Goal: Information Seeking & Learning: Learn about a topic

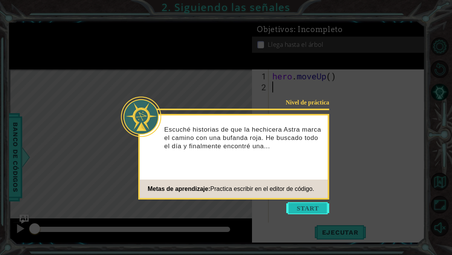
click at [315, 206] on button "Start" at bounding box center [307, 208] width 43 height 12
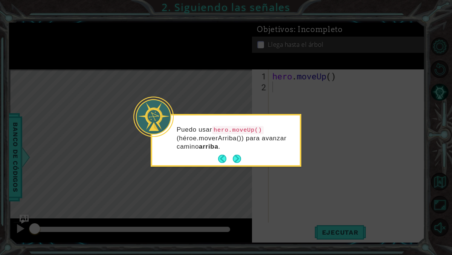
click at [246, 164] on div "Puedo usar hero.moveUp() (héroe.moverArriba()) para avanzar camino arriba ." at bounding box center [226, 141] width 148 height 47
click at [236, 159] on button "Next" at bounding box center [237, 158] width 8 height 8
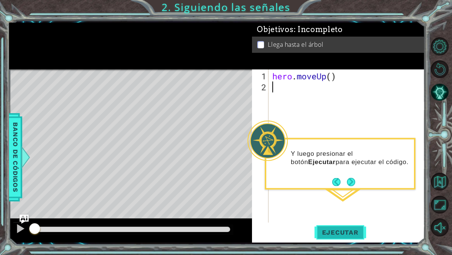
click at [334, 232] on span "Ejecutar" at bounding box center [341, 232] width 52 height 8
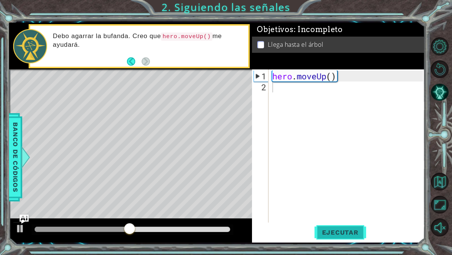
click at [334, 232] on span "Ejecutar" at bounding box center [341, 232] width 52 height 8
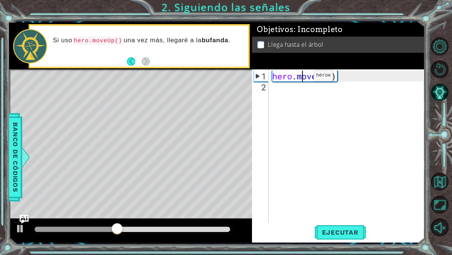
click at [303, 78] on div "hero . moveUp ( )" at bounding box center [349, 157] width 156 height 175
type textarea "hero.moveUp()"
click at [337, 79] on div "hero . moveUp ( )" at bounding box center [349, 157] width 156 height 175
click at [342, 234] on span "Ejecutar" at bounding box center [341, 232] width 52 height 8
click at [134, 109] on div "Level Map" at bounding box center [183, 180] width 348 height 222
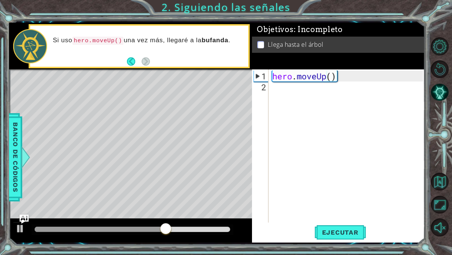
click at [278, 90] on div "hero . moveUp ( )" at bounding box center [349, 157] width 156 height 175
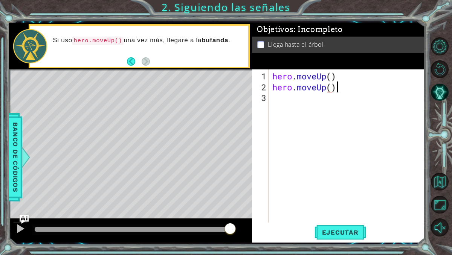
scroll to position [0, 2]
type textarea "hero.moveUp()"
click at [341, 233] on span "Ejecutar" at bounding box center [341, 232] width 52 height 8
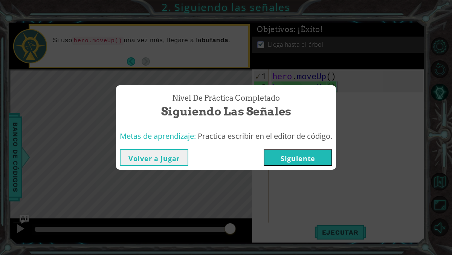
click at [310, 160] on button "Siguiente" at bounding box center [298, 157] width 69 height 17
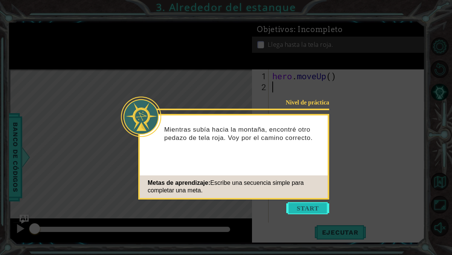
click at [311, 208] on button "Start" at bounding box center [307, 208] width 43 height 12
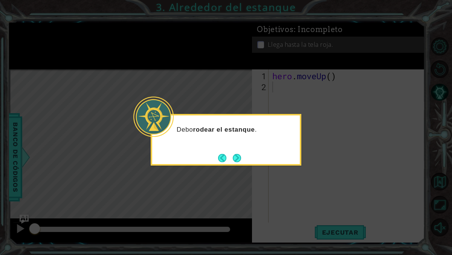
click at [241, 159] on div "Debo rodear el estanque ." at bounding box center [226, 140] width 151 height 52
click at [237, 158] on button "Next" at bounding box center [237, 158] width 8 height 8
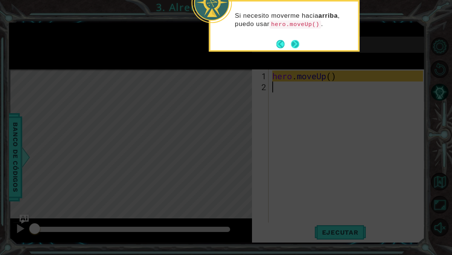
click at [292, 44] on button "Next" at bounding box center [295, 44] width 8 height 8
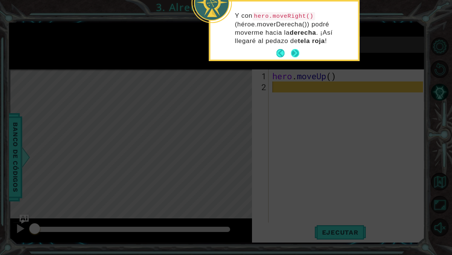
click at [295, 55] on button "Next" at bounding box center [295, 53] width 8 height 8
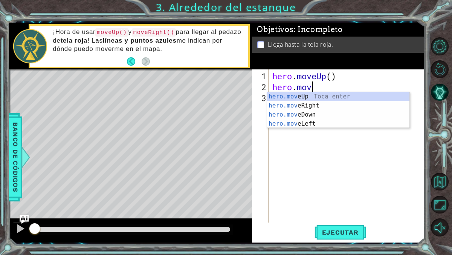
type textarea "hero.move"
click at [331, 95] on div "hero.move Up Toca enter hero.move Right Toca enter hero.move Down Toca enter he…" at bounding box center [338, 119] width 142 height 54
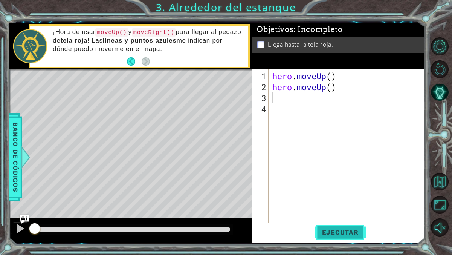
click at [345, 228] on button "Ejecutar" at bounding box center [341, 231] width 52 height 17
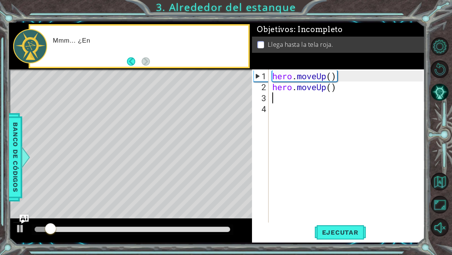
type textarea "he"
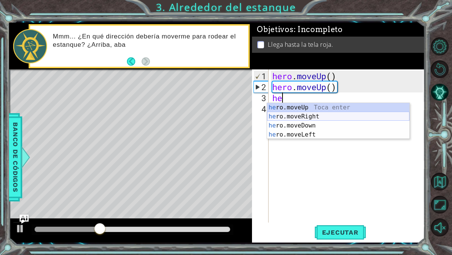
click at [320, 116] on div "he ro.moveUp Toca enter he ro.moveRight Toca enter he ro.moveDown Toca enter he…" at bounding box center [338, 130] width 142 height 54
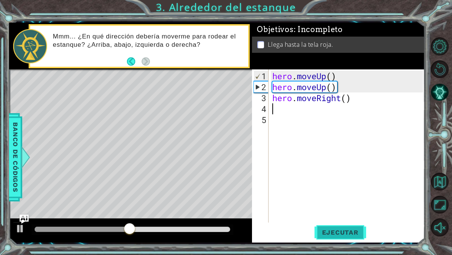
click at [346, 231] on span "Ejecutar" at bounding box center [341, 232] width 52 height 8
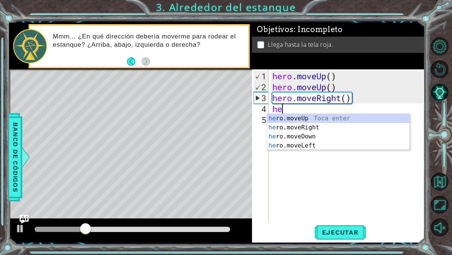
type textarea "her"
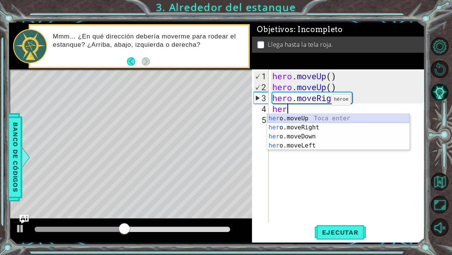
click at [313, 119] on div "her o.moveUp Toca enter her o.moveRight Toca enter her o.moveDown Toca enter he…" at bounding box center [338, 141] width 142 height 54
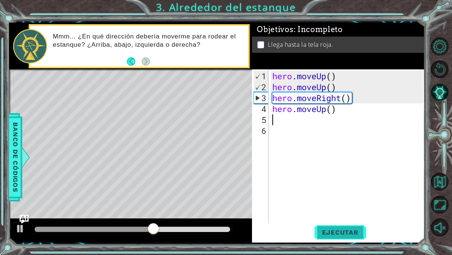
click at [347, 235] on span "Ejecutar" at bounding box center [341, 232] width 52 height 8
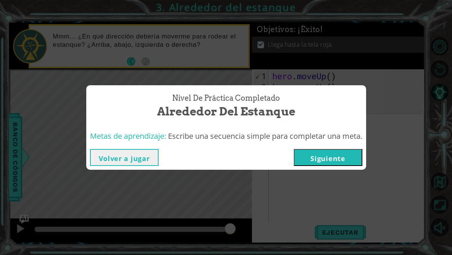
click at [335, 158] on button "Siguiente" at bounding box center [328, 157] width 69 height 17
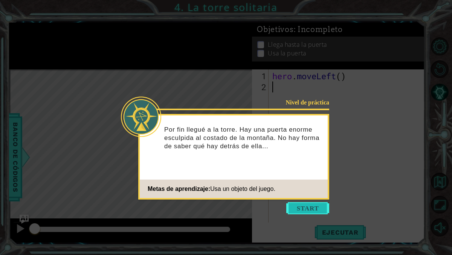
click at [318, 210] on button "Start" at bounding box center [307, 208] width 43 height 12
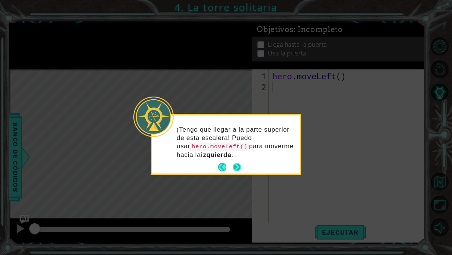
click at [240, 168] on button "Next" at bounding box center [237, 167] width 8 height 8
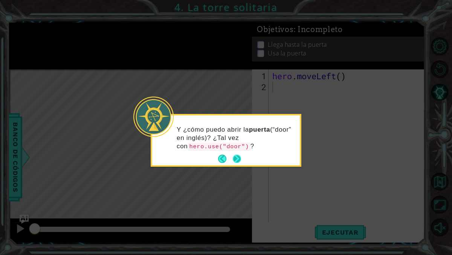
click at [239, 160] on button "Next" at bounding box center [237, 158] width 8 height 8
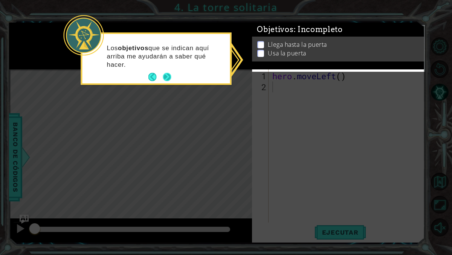
click at [166, 77] on button "Next" at bounding box center [167, 77] width 8 height 8
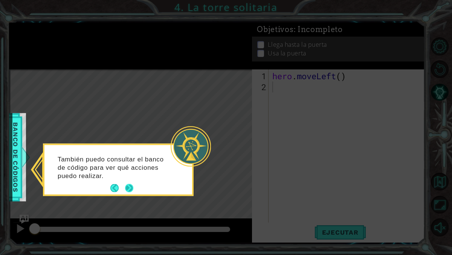
click at [131, 187] on button "Next" at bounding box center [129, 188] width 8 height 8
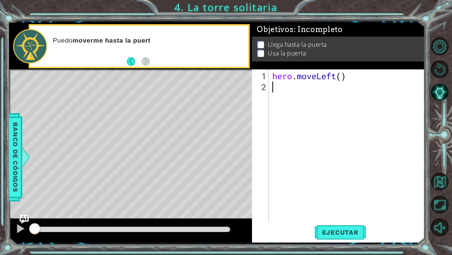
type textarea "h"
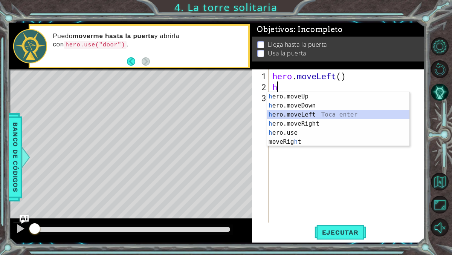
click at [312, 115] on div "h ero.moveUp Toca enter h ero.moveDown Toca enter h ero.moveLeft Toca enter h e…" at bounding box center [338, 128] width 142 height 72
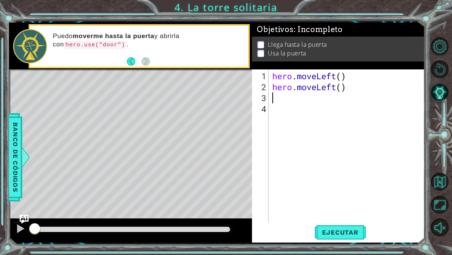
click at [290, 102] on div "hero . moveLeft ( ) hero . moveLeft ( )" at bounding box center [349, 157] width 156 height 175
click at [278, 99] on div "hero . moveLeft ( ) hero . moveLeft ( )" at bounding box center [349, 157] width 156 height 175
type textarea "h"
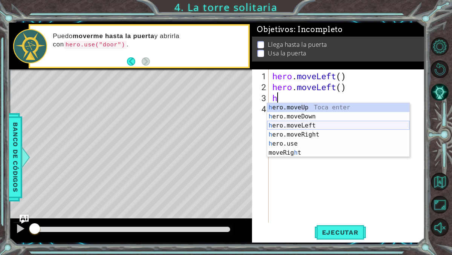
click at [303, 125] on div "h ero.moveUp Toca enter h ero.moveDown Toca enter h ero.moveLeft Toca enter h e…" at bounding box center [338, 139] width 142 height 72
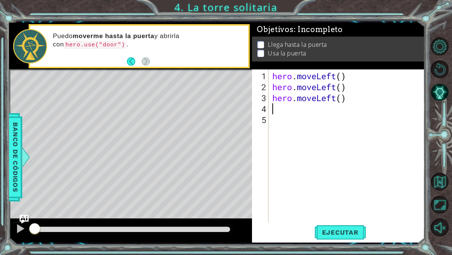
type textarea "h"
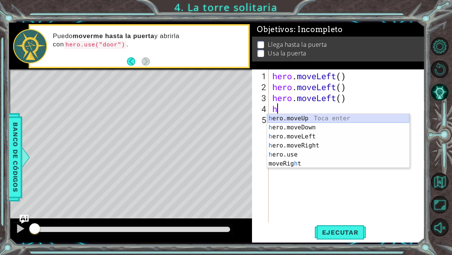
click at [308, 120] on div "h ero.moveUp Toca enter h ero.moveDown Toca enter h ero.moveLeft Toca enter h e…" at bounding box center [338, 150] width 142 height 72
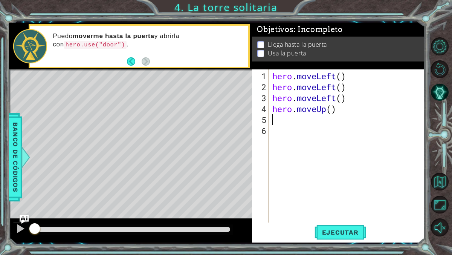
click at [304, 119] on div "hero . moveLeft ( ) hero . moveLeft ( ) hero . moveLeft ( ) hero . moveUp ( )" at bounding box center [349, 157] width 156 height 175
type textarea "h"
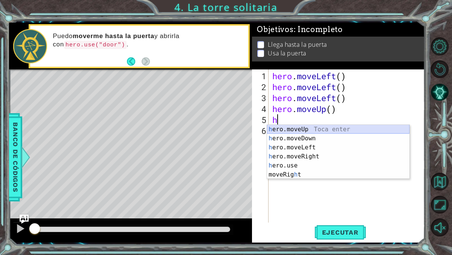
click at [304, 127] on div "h ero.moveUp Toca enter h ero.moveDown Toca enter h ero.moveLeft Toca enter h e…" at bounding box center [338, 161] width 142 height 72
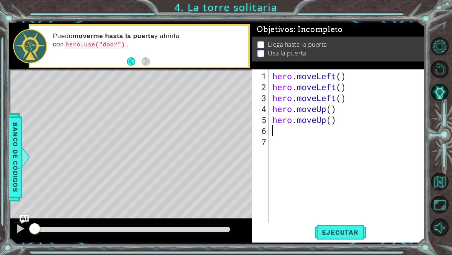
type textarea "h"
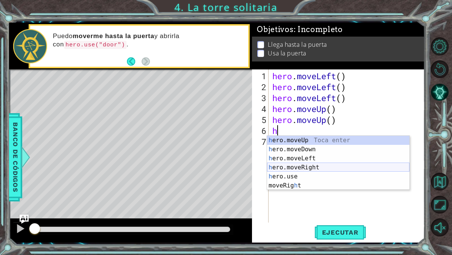
click at [302, 168] on div "h ero.moveUp Toca enter h ero.moveDown Toca enter h ero.moveLeft Toca enter h e…" at bounding box center [338, 172] width 142 height 72
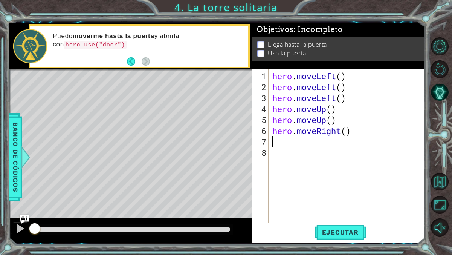
type textarea "h"
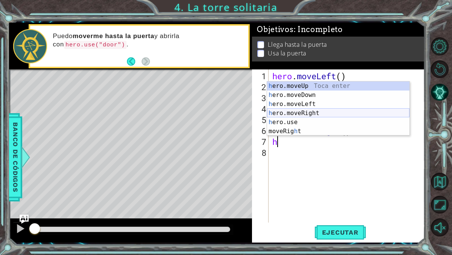
click at [325, 111] on div "h ero.moveUp Toca enter h ero.moveDown Toca enter h ero.moveLeft Toca enter h e…" at bounding box center [338, 117] width 142 height 72
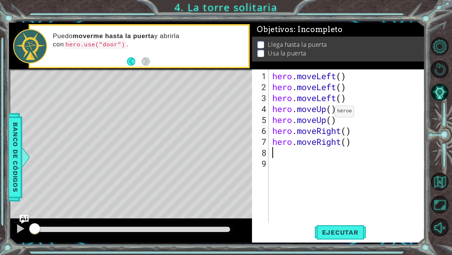
type textarea "h"
click at [319, 202] on div "hero . moveLeft ( ) hero . moveLeft ( ) hero . moveLeft ( ) hero . moveUp ( ) h…" at bounding box center [349, 157] width 156 height 175
click at [294, 152] on div "hero . moveLeft ( ) hero . moveLeft ( ) hero . moveLeft ( ) hero . moveUp ( ) h…" at bounding box center [349, 157] width 156 height 175
type textarea "h"
click at [326, 231] on span "Ejecutar" at bounding box center [341, 232] width 52 height 8
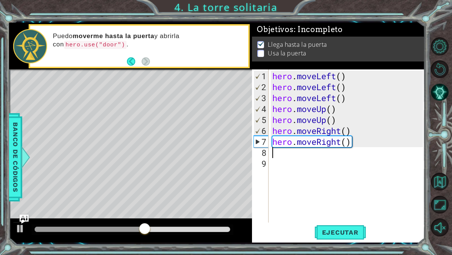
click at [274, 153] on div "hero . moveLeft ( ) hero . moveLeft ( ) hero . moveLeft ( ) hero . moveUp ( ) h…" at bounding box center [349, 157] width 156 height 175
type textarea "h"
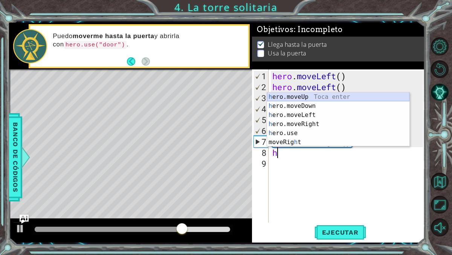
click at [303, 96] on div "h ero.moveUp Toca enter h ero.moveDown Toca enter h ero.moveLeft Toca enter h e…" at bounding box center [338, 128] width 142 height 72
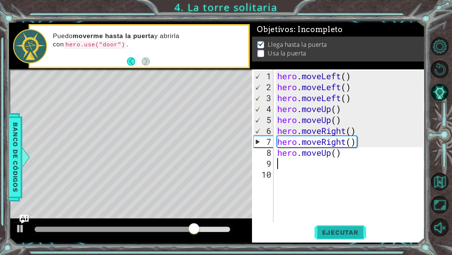
click at [343, 233] on span "Ejecutar" at bounding box center [341, 232] width 52 height 8
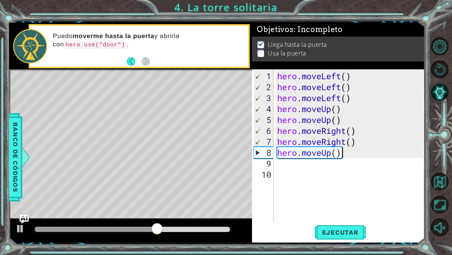
click at [352, 153] on div "hero . moveLeft ( ) hero . moveLeft ( ) hero . moveLeft ( ) hero . moveUp ( ) h…" at bounding box center [351, 157] width 151 height 175
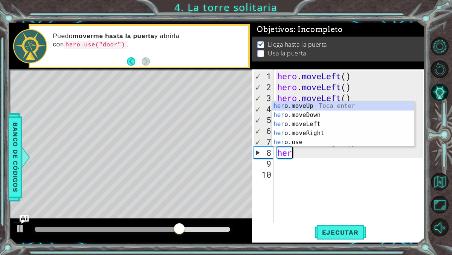
type textarea "h"
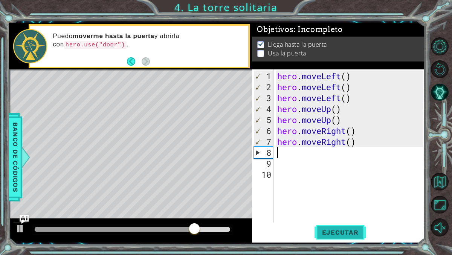
click at [348, 228] on span "Ejecutar" at bounding box center [341, 232] width 52 height 8
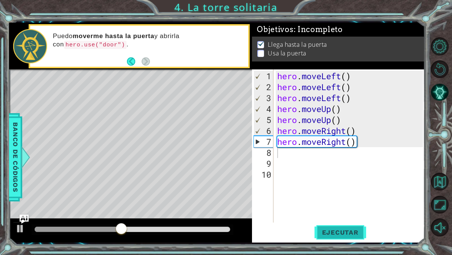
click at [340, 235] on span "Ejecutar" at bounding box center [341, 232] width 52 height 8
click at [353, 99] on div "hero . moveLeft ( ) hero . moveLeft ( ) hero . moveLeft ( ) hero . moveUp ( ) h…" at bounding box center [351, 157] width 151 height 175
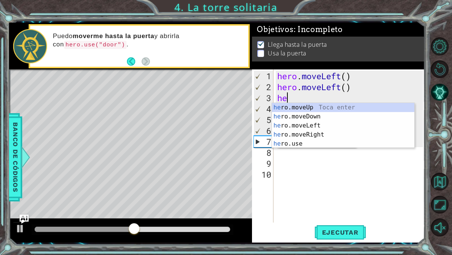
type textarea "h"
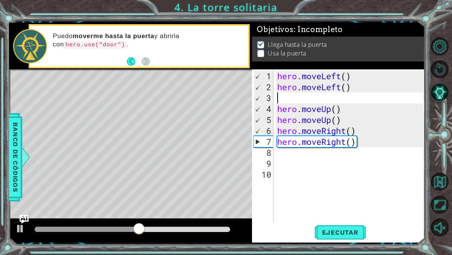
type textarea "hero.moveLeft()"
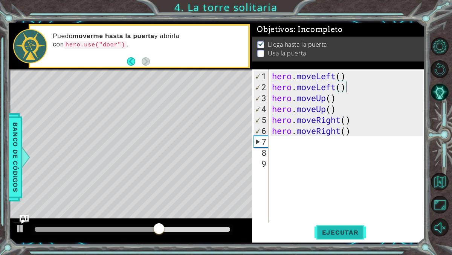
click at [345, 228] on span "Ejecutar" at bounding box center [341, 232] width 52 height 8
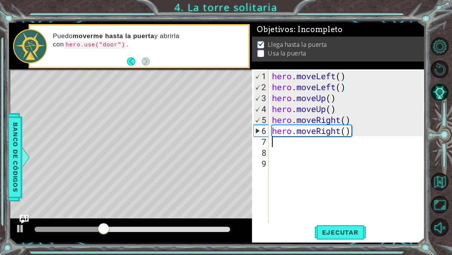
click at [287, 142] on div "hero . moveLeft ( ) hero . moveLeft ( ) hero . moveUp ( ) hero . moveUp ( ) her…" at bounding box center [349, 157] width 156 height 175
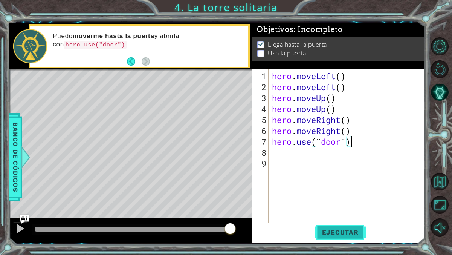
click at [335, 233] on span "Ejecutar" at bounding box center [341, 232] width 52 height 8
type textarea "hero.use(¨door¨)"
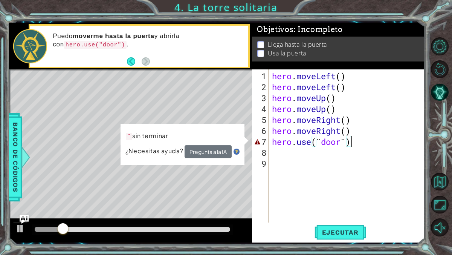
click at [318, 146] on div "hero . moveLeft ( ) hero . moveLeft ( ) hero . moveUp ( ) hero . moveUp ( ) her…" at bounding box center [349, 157] width 156 height 175
click at [317, 141] on div "hero . moveLeft ( ) hero . moveLeft ( ) hero . moveUp ( ) hero . moveUp ( ) her…" at bounding box center [349, 157] width 156 height 175
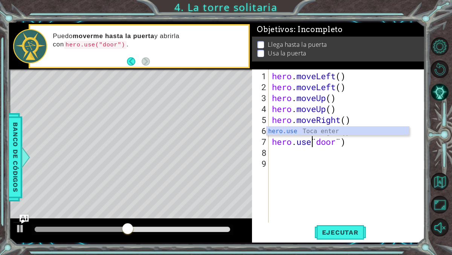
click at [352, 144] on div "hero . moveLeft ( ) hero . moveLeft ( ) hero . moveUp ( ) hero . moveUp ( ) her…" at bounding box center [349, 157] width 156 height 175
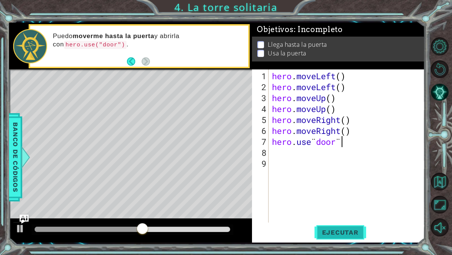
click at [338, 237] on button "Ejecutar" at bounding box center [341, 231] width 52 height 17
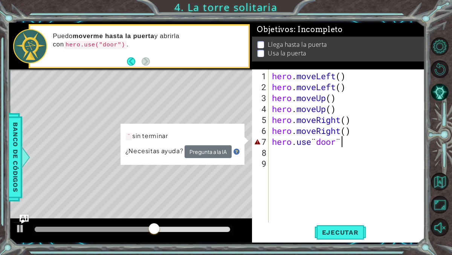
scroll to position [0, 3]
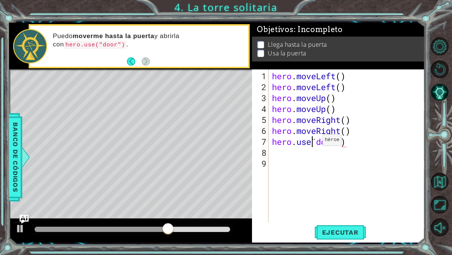
click at [311, 143] on div "hero . moveLeft ( ) hero . moveLeft ( ) hero . moveUp ( ) hero . moveUp ( ) her…" at bounding box center [349, 157] width 156 height 175
click at [354, 142] on div "hero . moveLeft ( ) hero . moveLeft ( ) hero . moveUp ( ) hero . moveUp ( ) her…" at bounding box center [349, 157] width 156 height 175
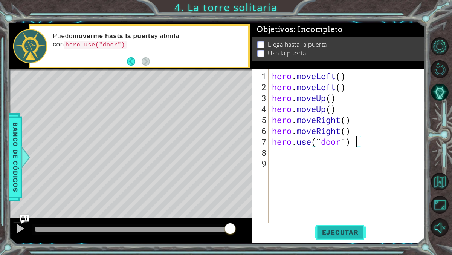
click at [333, 227] on button "Ejecutar" at bounding box center [341, 231] width 52 height 17
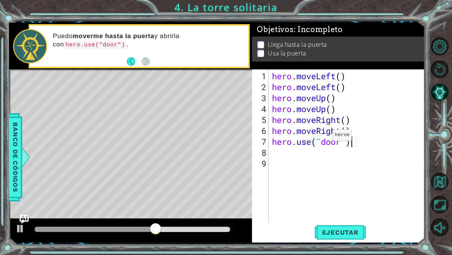
click at [321, 139] on div "hero . moveLeft ( ) hero . moveLeft ( ) hero . moveUp ( ) hero . moveUp ( ) her…" at bounding box center [349, 157] width 156 height 175
click at [345, 142] on div "hero . moveLeft ( ) hero . moveLeft ( ) hero . moveUp ( ) hero . moveUp ( ) her…" at bounding box center [349, 157] width 156 height 175
click at [323, 141] on div "hero . moveLeft ( ) hero . moveLeft ( ) hero . moveUp ( ) hero . moveUp ( ) her…" at bounding box center [349, 157] width 156 height 175
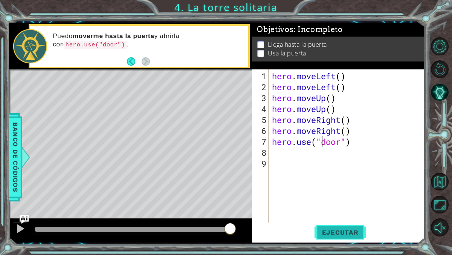
type textarea "hero.use("door")"
click at [338, 237] on button "Ejecutar" at bounding box center [341, 231] width 52 height 17
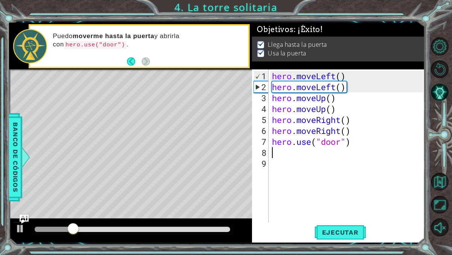
click at [356, 147] on div "hero . moveLeft ( ) hero . moveLeft ( ) hero . moveUp ( ) hero . moveUp ( ) her…" at bounding box center [349, 157] width 156 height 175
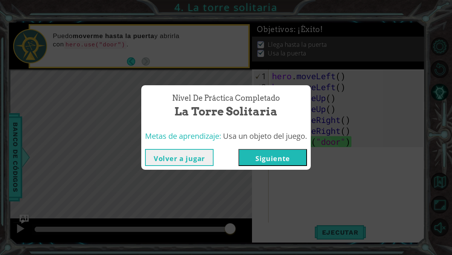
click at [299, 157] on button "Siguiente" at bounding box center [272, 157] width 69 height 17
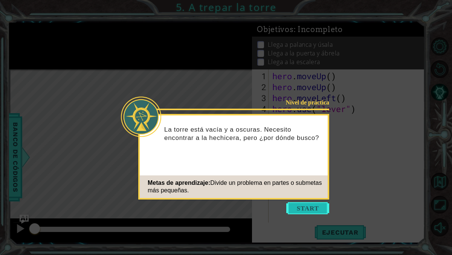
click at [303, 206] on button "Start" at bounding box center [307, 208] width 43 height 12
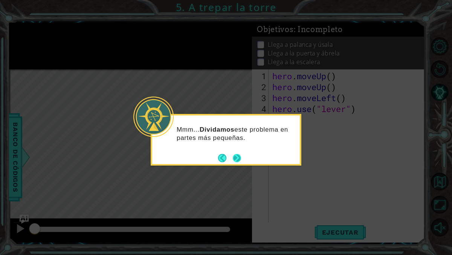
click at [240, 159] on button "Next" at bounding box center [237, 158] width 8 height 8
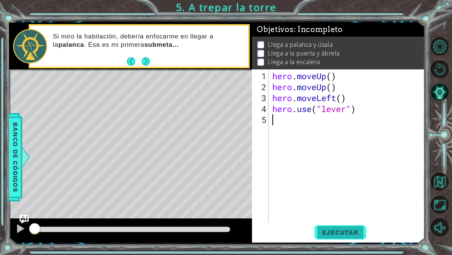
click at [349, 233] on span "Ejecutar" at bounding box center [341, 232] width 52 height 8
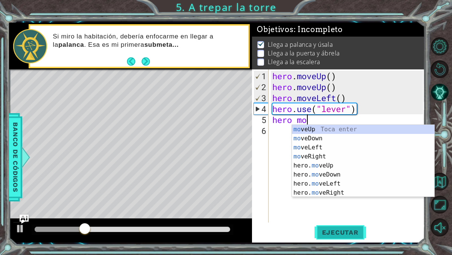
type textarea "hero mov"
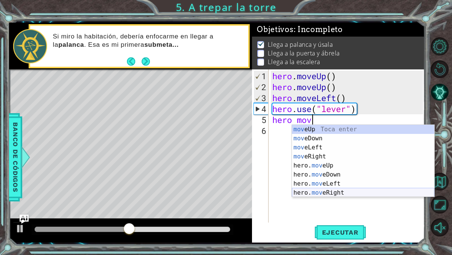
click at [333, 191] on div "mov eUp Toca enter mov eDown Toca enter mov eLeft Toca enter mov eRight Toca en…" at bounding box center [363, 170] width 142 height 90
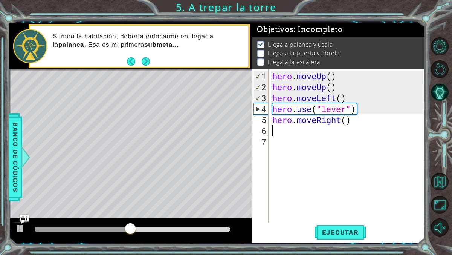
scroll to position [0, 0]
type textarea "he"
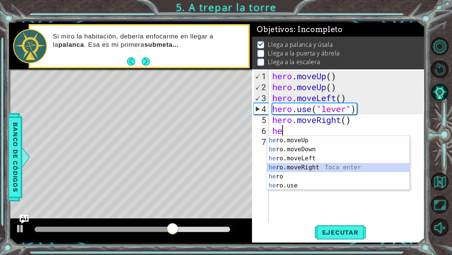
click at [318, 166] on div "he ro.moveUp Toca enter he ro.moveDown Toca enter he ro.moveLeft Toca enter he …" at bounding box center [338, 172] width 142 height 72
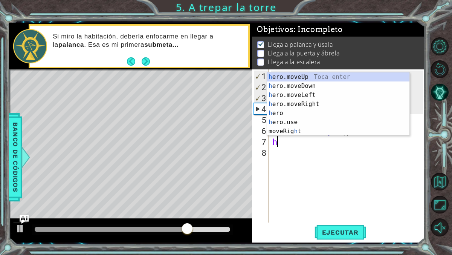
type textarea "he"
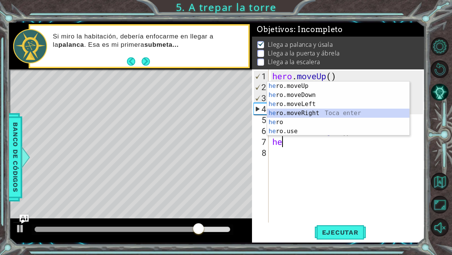
click at [321, 114] on div "he ro.moveUp Toca enter he ro.moveDown Toca enter he ro.moveLeft Toca enter he …" at bounding box center [338, 117] width 142 height 72
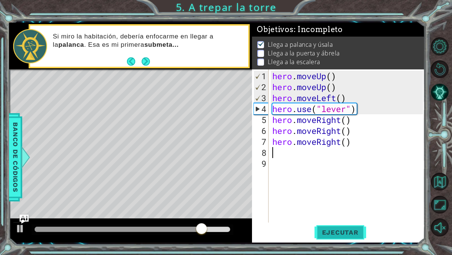
click at [339, 236] on button "Ejecutar" at bounding box center [341, 231] width 52 height 17
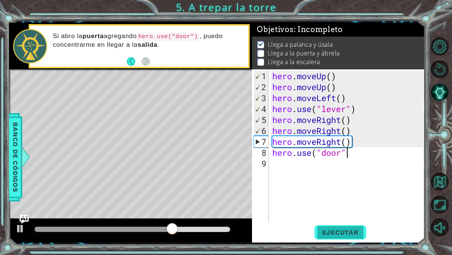
scroll to position [0, 3]
click at [350, 234] on span "Ejecutar" at bounding box center [341, 232] width 52 height 8
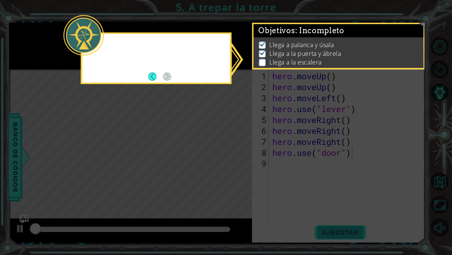
scroll to position [0, 0]
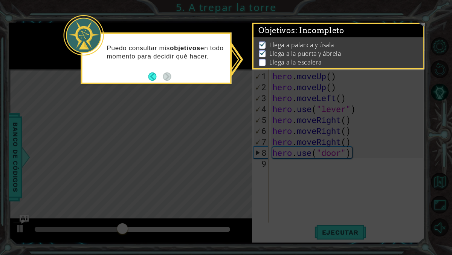
click at [229, 120] on icon at bounding box center [226, 127] width 452 height 255
click at [150, 72] on button "Back" at bounding box center [155, 76] width 15 height 8
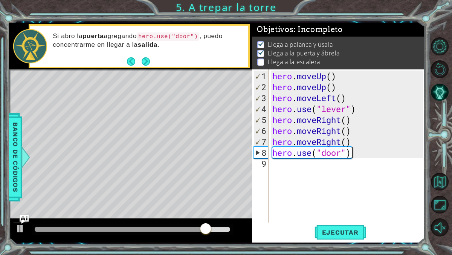
click at [271, 165] on div "hero.use("door") 1 2 3 4 5 6 7 8 9 hero . moveUp ( ) hero . moveUp ( ) hero . m…" at bounding box center [337, 145] width 171 height 153
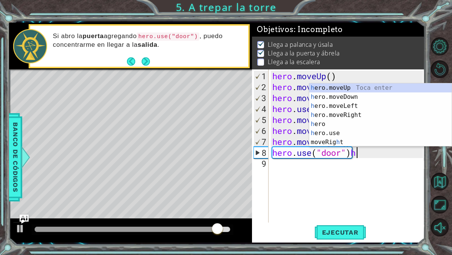
type textarea "hero.use("door")"
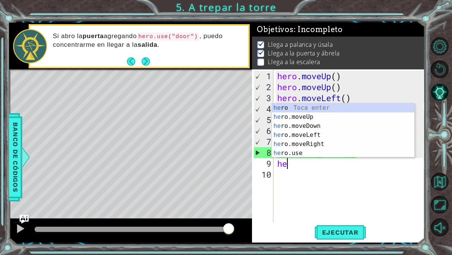
type textarea "her"
click at [301, 119] on div "her o Toca enter her o.moveUp Toca enter her o.moveDown Toca enter her o.moveLe…" at bounding box center [343, 139] width 142 height 72
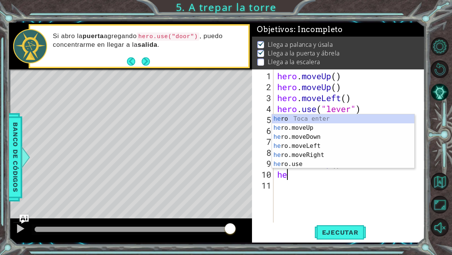
type textarea "her"
click at [293, 130] on div "her o Toca enter her o.moveUp Toca enter her o.moveDown Toca enter her o.moveLe…" at bounding box center [343, 150] width 142 height 72
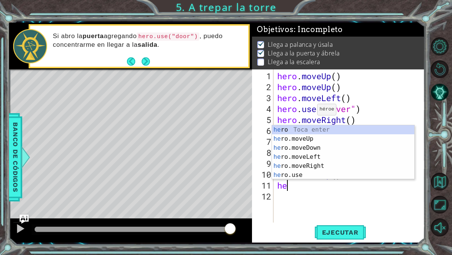
type textarea "her"
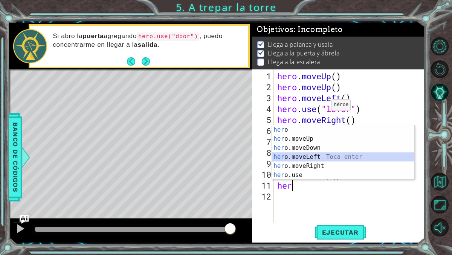
click at [313, 157] on div "her o Toca enter her o.moveUp Toca enter her o.moveDown Toca enter her o.moveLe…" at bounding box center [343, 161] width 142 height 72
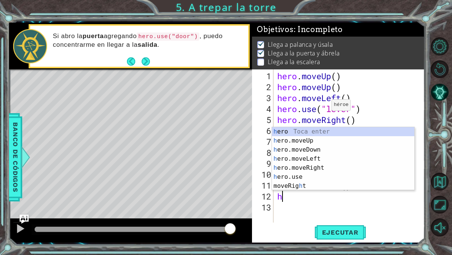
type textarea "her"
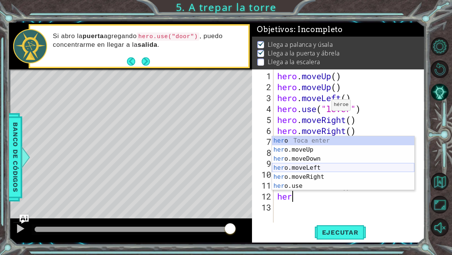
click at [318, 168] on div "her o Toca enter her o.moveUp Toca enter her o.moveDown Toca enter her o.moveLe…" at bounding box center [343, 172] width 142 height 72
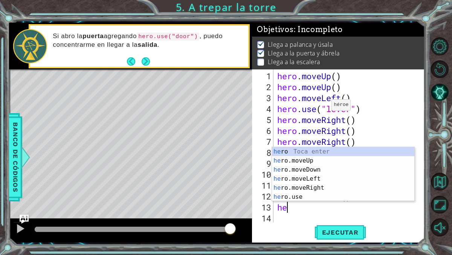
type textarea "her"
click at [310, 178] on div "her o Toca enter her o.moveUp Toca enter her o.moveDown Toca enter her o.moveLe…" at bounding box center [343, 183] width 142 height 72
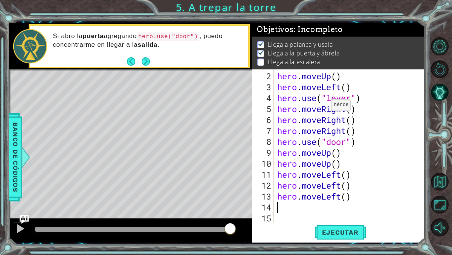
scroll to position [11, 0]
click at [346, 233] on span "Ejecutar" at bounding box center [341, 232] width 52 height 8
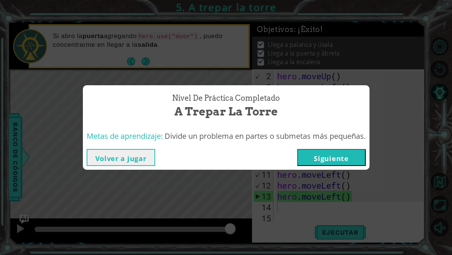
click at [347, 160] on button "Siguiente" at bounding box center [331, 157] width 69 height 17
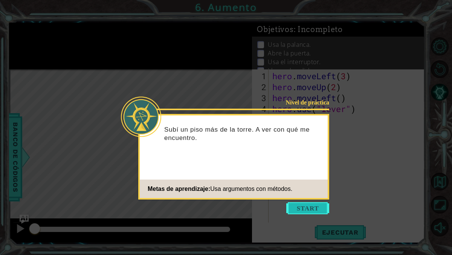
click at [310, 205] on button "Start" at bounding box center [307, 208] width 43 height 12
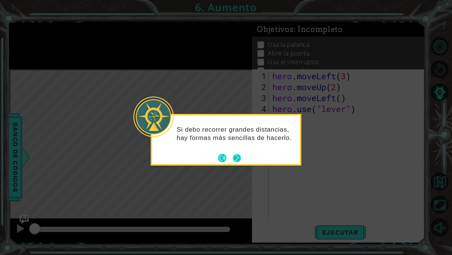
click at [234, 156] on button "Next" at bounding box center [237, 158] width 8 height 8
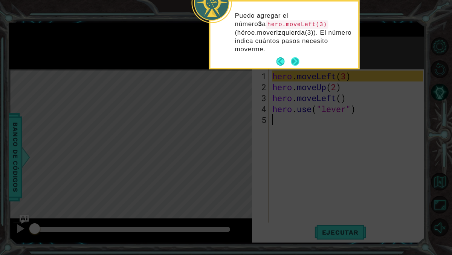
click at [295, 63] on button "Next" at bounding box center [295, 61] width 8 height 8
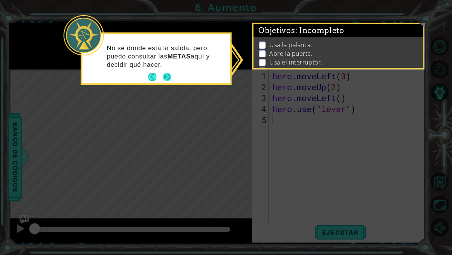
click at [166, 79] on button "Next" at bounding box center [167, 77] width 8 height 8
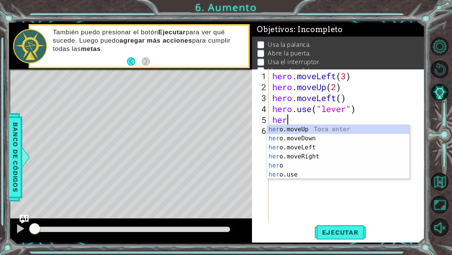
type textarea "h"
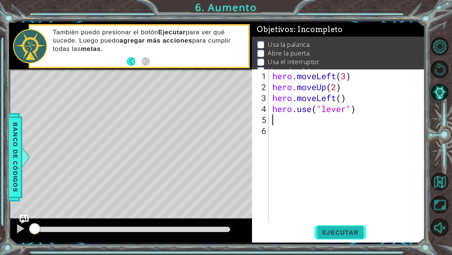
click at [327, 231] on span "Ejecutar" at bounding box center [341, 232] width 52 height 8
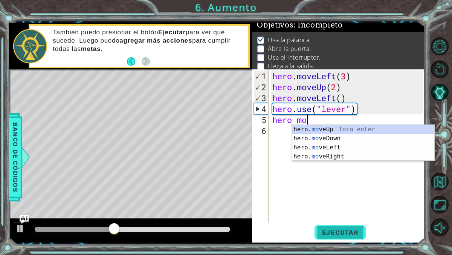
scroll to position [0, 1]
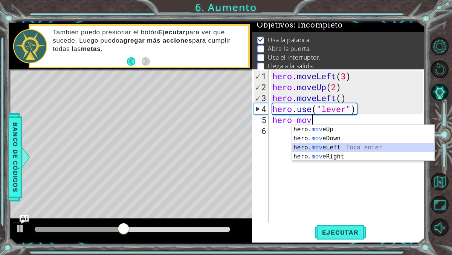
click at [342, 147] on div "hero. mov eUp Toca enter hero. mov eDown Toca enter hero. mov eLeft Toca enter …" at bounding box center [363, 152] width 142 height 54
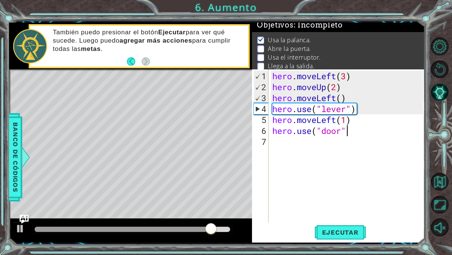
scroll to position [0, 7]
click at [344, 229] on span "Ejecutar" at bounding box center [341, 232] width 52 height 8
type textarea "hero.use("door")"
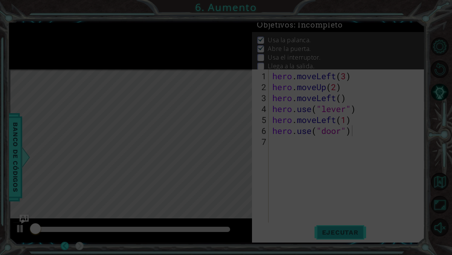
scroll to position [0, 3]
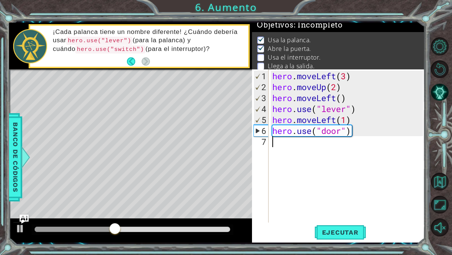
click at [300, 147] on div "hero . moveLeft ( 3 ) hero . moveUp ( 2 ) hero . moveLeft ( ) hero . use ( "lev…" at bounding box center [349, 157] width 156 height 175
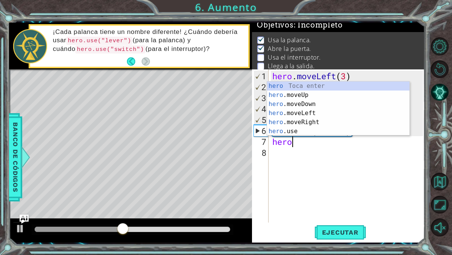
scroll to position [0, 0]
click at [296, 93] on div "hero Toca enter hero .moveUp Toca enter hero .moveDown Toca enter hero .moveLef…" at bounding box center [338, 117] width 142 height 72
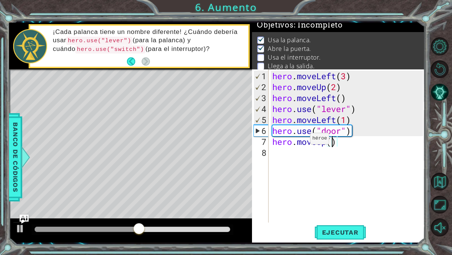
type textarea "hero.moveUp(2)"
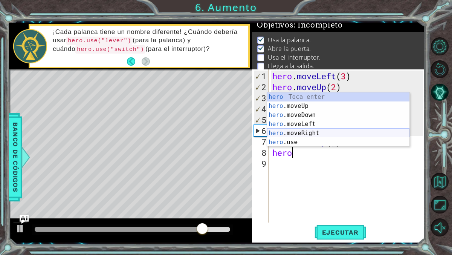
click at [310, 130] on div "hero Toca enter hero .moveUp Toca enter hero .moveDown Toca enter hero .moveLef…" at bounding box center [338, 128] width 142 height 72
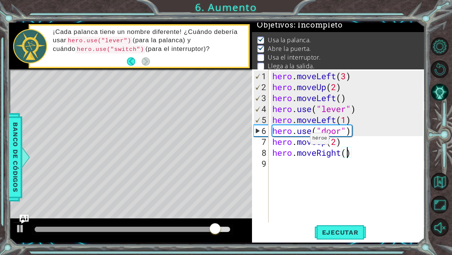
scroll to position [0, 3]
click at [339, 236] on button "Ejecutar" at bounding box center [341, 231] width 52 height 17
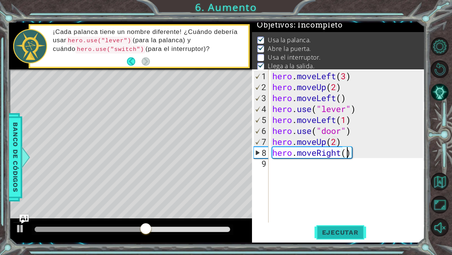
type textarea "hero.moveRight(3)"
click at [293, 172] on div "hero . moveLeft ( 3 ) hero . moveUp ( 2 ) hero . moveLeft ( ) hero . use ( "lev…" at bounding box center [349, 157] width 156 height 175
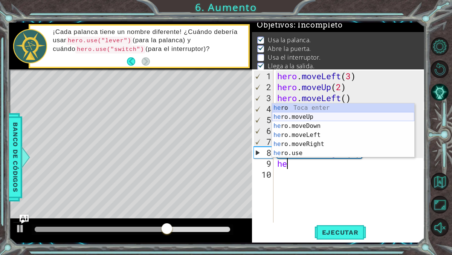
click at [312, 113] on div "he ro Toca enter he ro.moveUp Toca enter he ro.moveDown Toca enter he ro.moveLe…" at bounding box center [343, 139] width 142 height 72
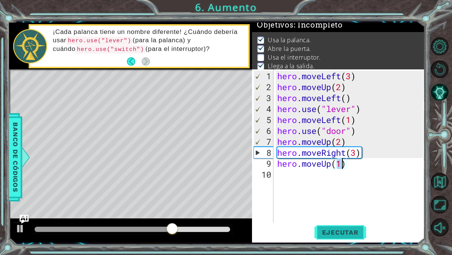
type textarea "hero.moveUp(1)"
click at [346, 237] on button "Ejecutar" at bounding box center [341, 231] width 52 height 17
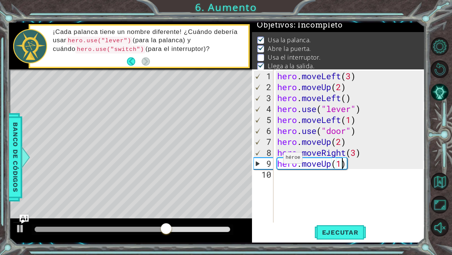
click at [277, 160] on div "hero . moveLeft ( 3 ) hero . moveUp ( 2 ) hero . moveLeft ( ) hero . use ( "lev…" at bounding box center [351, 157] width 151 height 175
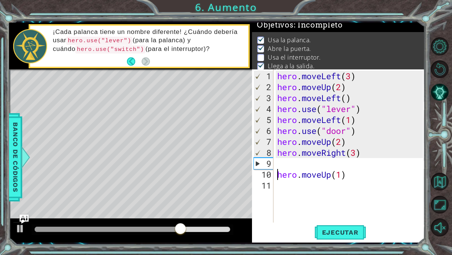
click at [277, 167] on div "hero . moveLeft ( 3 ) hero . moveUp ( 2 ) hero . moveLeft ( ) hero . use ( "lev…" at bounding box center [351, 157] width 151 height 175
click at [356, 154] on div "hero . moveLeft ( 3 ) hero . moveUp ( 2 ) hero . moveLeft ( ) hero . use ( "lev…" at bounding box center [351, 157] width 151 height 175
type textarea "hero.moveRight(2)"
click at [300, 160] on div "hero . moveLeft ( 3 ) hero . moveUp ( 2 ) hero . moveLeft ( ) hero . use ( "lev…" at bounding box center [351, 157] width 151 height 175
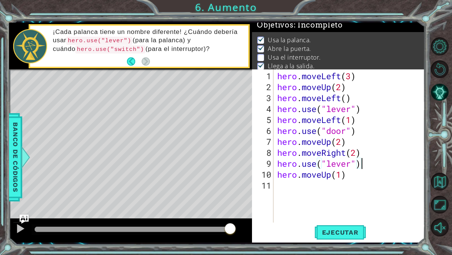
click at [274, 176] on div "hero.use("lever") 1 2 3 4 5 6 7 8 9 10 11 hero . moveLeft ( 3 ) hero . moveUp (…" at bounding box center [337, 145] width 171 height 153
click at [277, 173] on div "hero . moveLeft ( 3 ) hero . moveUp ( 2 ) hero . moveLeft ( ) hero . use ( "lev…" at bounding box center [351, 157] width 151 height 175
type textarea "hero.moveUp(1)"
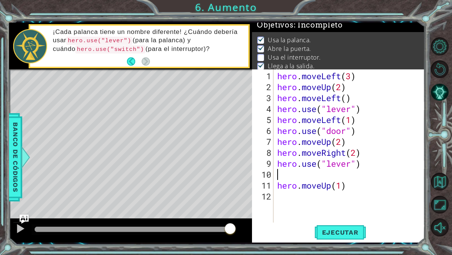
click at [284, 174] on div "hero . moveLeft ( 3 ) hero . moveUp ( 2 ) hero . moveLeft ( ) hero . use ( "lev…" at bounding box center [351, 157] width 151 height 175
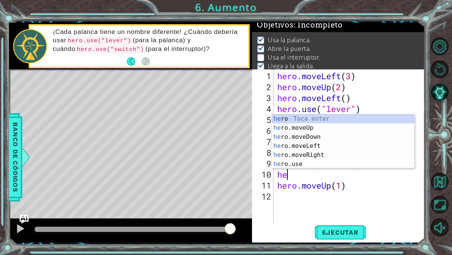
scroll to position [0, 0]
click at [306, 152] on div "her o Toca enter her o.moveUp Toca enter her o.moveDown Toca enter her o.moveLe…" at bounding box center [343, 150] width 142 height 72
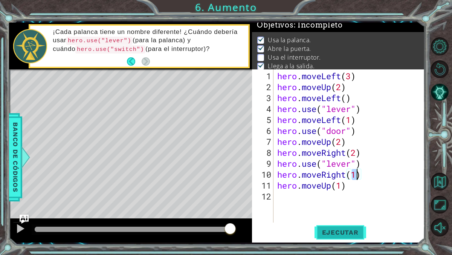
click at [344, 227] on button "Ejecutar" at bounding box center [341, 231] width 52 height 17
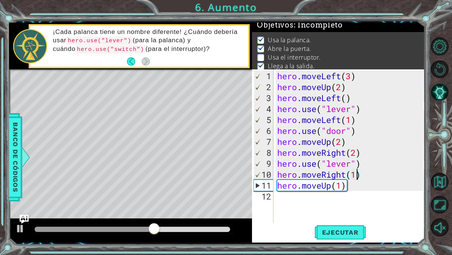
click at [364, 164] on div "hero . moveLeft ( 3 ) hero . moveUp ( 2 ) hero . moveLeft ( ) hero . use ( "lev…" at bounding box center [351, 157] width 151 height 175
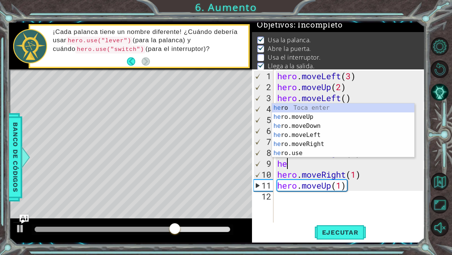
type textarea "h"
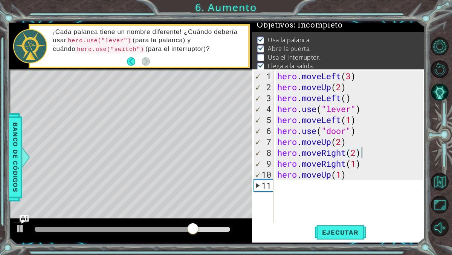
click at [364, 163] on div "hero . moveLeft ( 3 ) hero . moveUp ( 2 ) hero . moveLeft ( ) hero . use ( "lev…" at bounding box center [351, 157] width 151 height 175
click at [356, 155] on div "hero . moveLeft ( 3 ) hero . moveUp ( 2 ) hero . moveLeft ( ) hero . use ( "lev…" at bounding box center [351, 157] width 151 height 175
click at [364, 162] on div "hero . moveLeft ( 3 ) hero . moveUp ( 2 ) hero . moveLeft ( ) hero . use ( "lev…" at bounding box center [351, 157] width 151 height 175
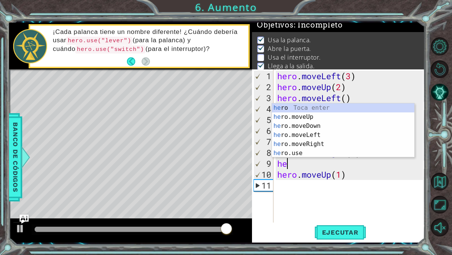
type textarea "h"
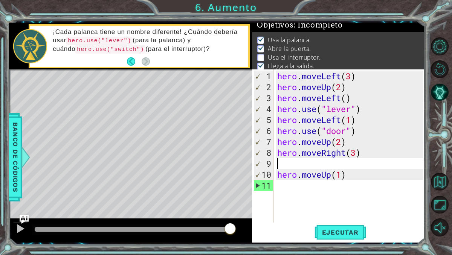
type textarea "hero.moveRight(3)"
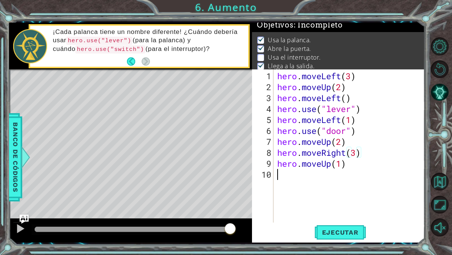
click at [335, 174] on div "hero . moveLeft ( 3 ) hero . moveUp ( 2 ) hero . moveLeft ( ) hero . use ( "lev…" at bounding box center [351, 157] width 151 height 175
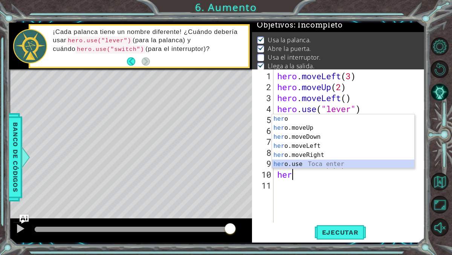
click at [324, 164] on div "her o Toca enter her o.moveUp Toca enter her o.moveDown Toca enter her o.moveLe…" at bounding box center [343, 150] width 142 height 72
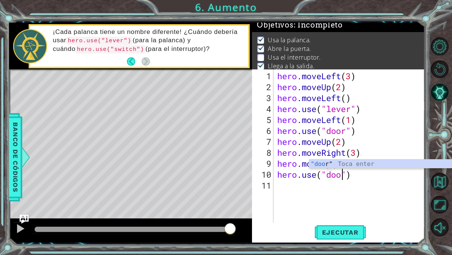
scroll to position [0, 3]
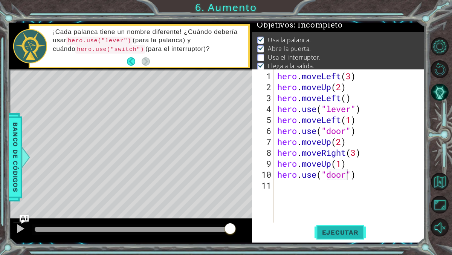
click at [344, 226] on button "Ejecutar" at bounding box center [341, 231] width 52 height 17
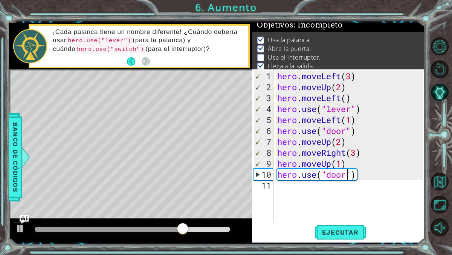
click at [140, 120] on div "Level Map" at bounding box center [183, 180] width 348 height 222
click at [116, 139] on div "Level Map" at bounding box center [183, 180] width 348 height 222
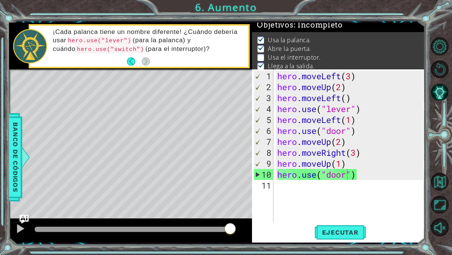
click at [367, 177] on div "hero . moveLeft ( 3 ) hero . moveUp ( 2 ) hero . moveLeft ( ) hero . use ( "lev…" at bounding box center [351, 157] width 151 height 175
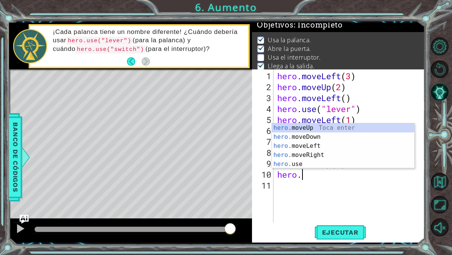
scroll to position [0, 0]
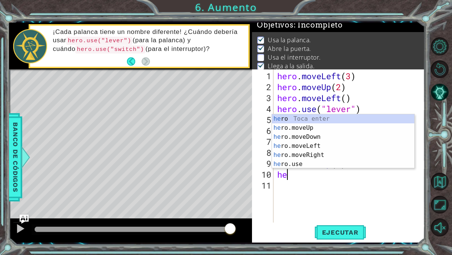
type textarea "h"
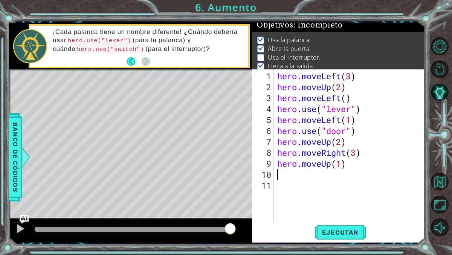
click at [361, 178] on div "hero . moveLeft ( 3 ) hero . moveUp ( 2 ) hero . moveLeft ( ) hero . use ( "lev…" at bounding box center [351, 157] width 151 height 175
click at [357, 151] on div "hero . moveLeft ( 3 ) hero . moveUp ( 2 ) hero . moveLeft ( ) hero . use ( "lev…" at bounding box center [351, 157] width 151 height 175
type textarea "hero.moveRight(2)"
click at [358, 178] on div "hero . moveLeft ( 3 ) hero . moveUp ( 2 ) hero . moveLeft ( ) hero . use ( "lev…" at bounding box center [351, 157] width 151 height 175
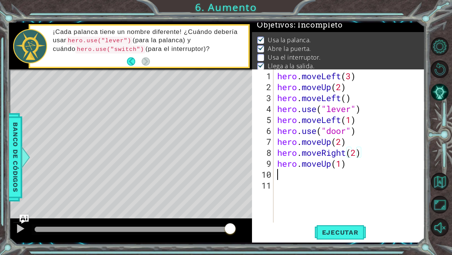
scroll to position [0, 0]
click at [276, 165] on div "hero . moveLeft ( 3 ) hero . moveUp ( 2 ) hero . moveLeft ( ) hero . use ( "lev…" at bounding box center [351, 157] width 151 height 175
type textarea "hero.moveUp(1)"
click at [276, 161] on div "hero . moveLeft ( 3 ) hero . moveUp ( 2 ) hero . moveLeft ( ) hero . use ( "lev…" at bounding box center [351, 157] width 151 height 175
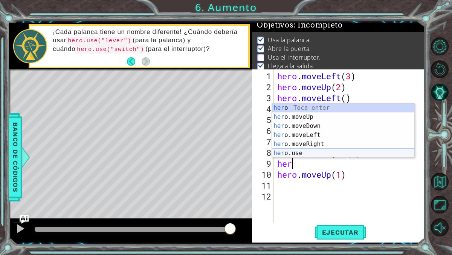
click at [296, 153] on div "her o Toca enter her o.moveUp Toca enter her o.moveDown Toca enter her o.moveLe…" at bounding box center [343, 139] width 142 height 72
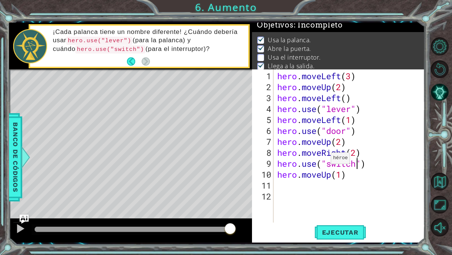
scroll to position [0, 3]
click at [275, 173] on div "hero.use("switch") 1 2 3 4 5 6 7 8 9 10 11 12 hero . moveLeft ( 3 ) hero . move…" at bounding box center [337, 145] width 171 height 153
click at [277, 174] on div "hero . moveLeft ( 3 ) hero . moveUp ( 2 ) hero . moveLeft ( ) hero . use ( "lev…" at bounding box center [351, 157] width 151 height 175
type textarea "hero.moveUp(1)"
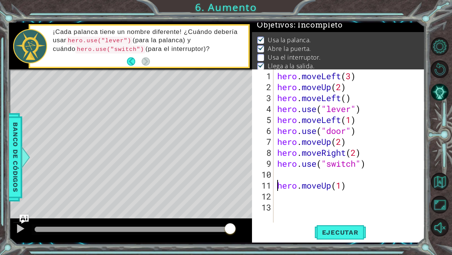
click at [283, 176] on div "hero . moveLeft ( 3 ) hero . moveUp ( 2 ) hero . moveLeft ( ) hero . use ( "lev…" at bounding box center [351, 157] width 151 height 175
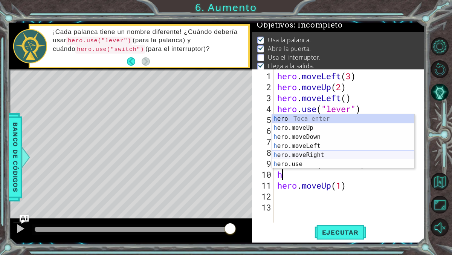
click at [293, 152] on div "h ero Toca enter h ero.moveUp Toca enter h ero.moveDown Toca enter h ero.moveLe…" at bounding box center [343, 150] width 142 height 72
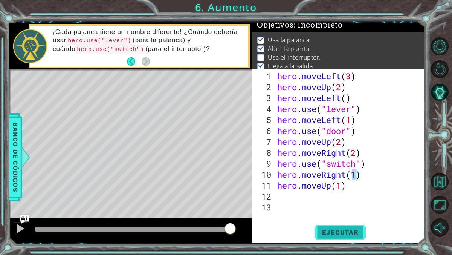
type textarea "hero.moveRight(1)"
click at [348, 232] on span "Ejecutar" at bounding box center [341, 232] width 52 height 8
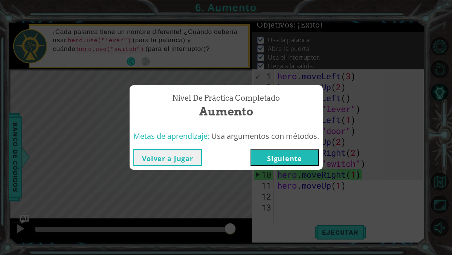
click at [267, 156] on button "Siguiente" at bounding box center [285, 157] width 69 height 17
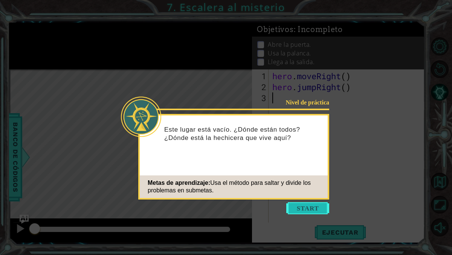
click at [301, 207] on button "Start" at bounding box center [307, 208] width 43 height 12
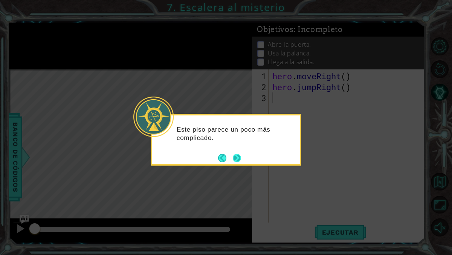
click at [238, 156] on button "Next" at bounding box center [237, 158] width 8 height 8
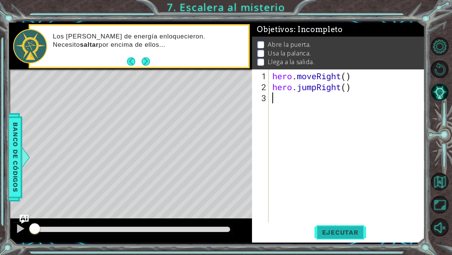
click at [324, 235] on span "Ejecutar" at bounding box center [341, 232] width 52 height 8
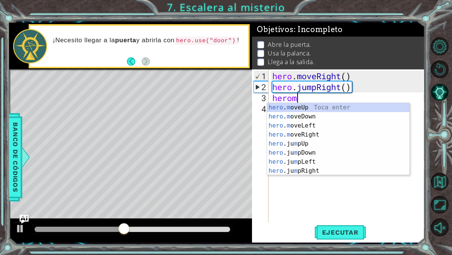
scroll to position [0, 1]
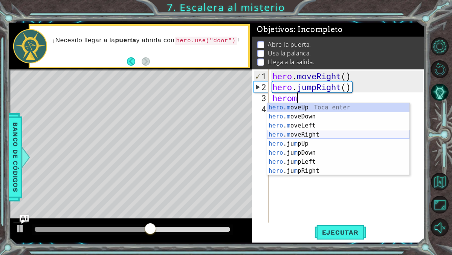
click at [313, 134] on div "hero . m oveUp Toca enter hero . m oveDown Toca enter hero . m oveLeft Toca ent…" at bounding box center [338, 148] width 142 height 90
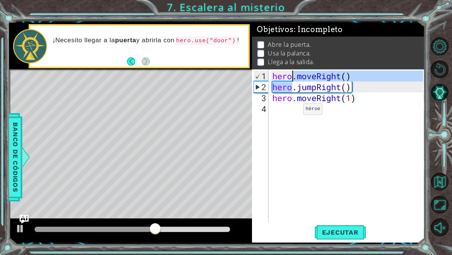
click at [292, 112] on div "hero . moveRight ( ) hero . jumpRight ( ) hero . moveRight ( 1 )" at bounding box center [349, 157] width 156 height 175
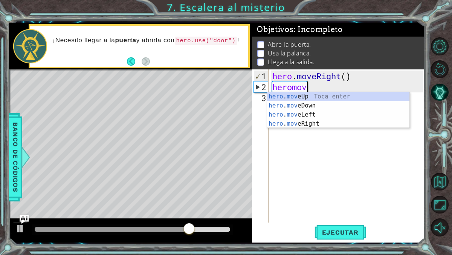
scroll to position [0, 1]
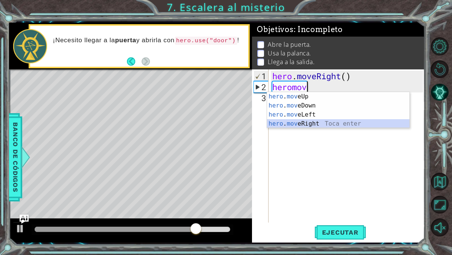
click at [324, 125] on div "hero . mov eUp Toca enter hero . mov eDown Toca enter hero . mov eLeft Toca ent…" at bounding box center [338, 119] width 142 height 54
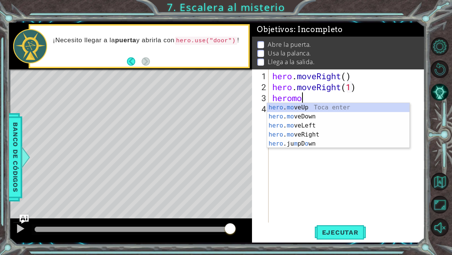
scroll to position [0, 5]
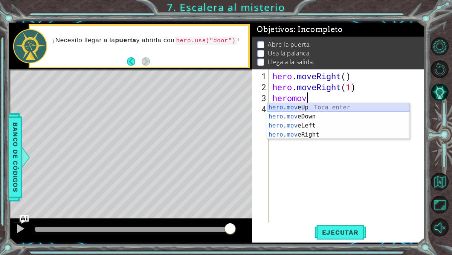
click at [335, 107] on div "hero . mov eUp Toca enter hero . mov eDown Toca enter hero . mov eLeft Toca ent…" at bounding box center [338, 130] width 142 height 54
type textarea "hero.moveUp(1)"
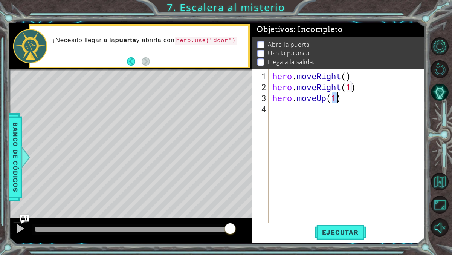
scroll to position [0, 3]
click at [321, 107] on div "hero . moveRight ( ) hero . moveRight ( 1 ) hero . moveUp ( 1 )" at bounding box center [349, 157] width 156 height 175
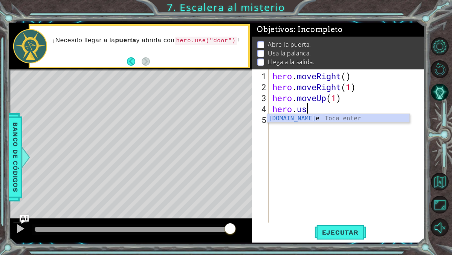
scroll to position [0, 1]
click at [309, 119] on div "hero.use Toca enter" at bounding box center [338, 127] width 142 height 27
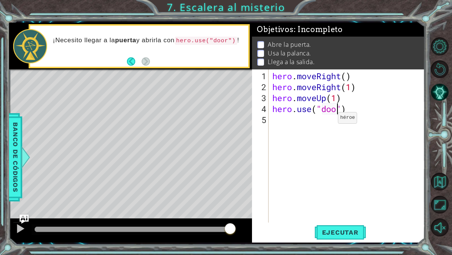
scroll to position [0, 3]
type textarea "hero.use("door")"
click at [323, 115] on div "hero . moveRight ( ) hero . moveRight ( 1 ) hero . moveUp ( 1 ) hero . use ( "d…" at bounding box center [349, 157] width 156 height 175
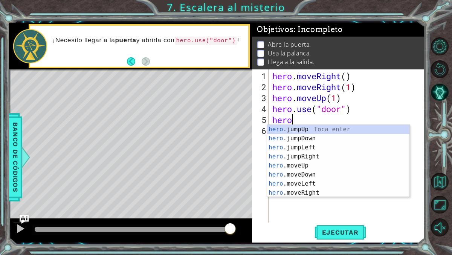
scroll to position [0, 0]
type textarea "h"
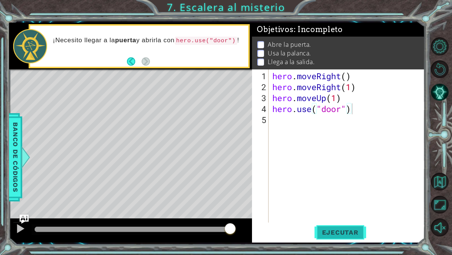
click at [347, 229] on span "Ejecutar" at bounding box center [341, 232] width 52 height 8
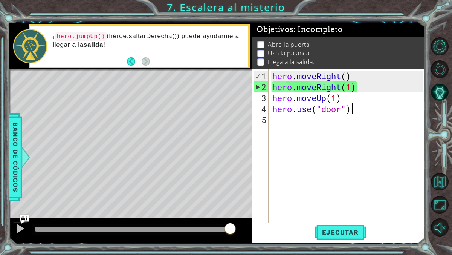
click at [358, 87] on div "hero . moveRight ( ) hero . moveRight ( 1 ) hero . moveUp ( 1 ) hero . use ( "d…" at bounding box center [349, 157] width 156 height 175
click at [342, 87] on div "hero . moveRight ( ) hero . moveRight ( 1 ) hero . moveUp ( 1 ) hero . use ( "d…" at bounding box center [349, 157] width 156 height 175
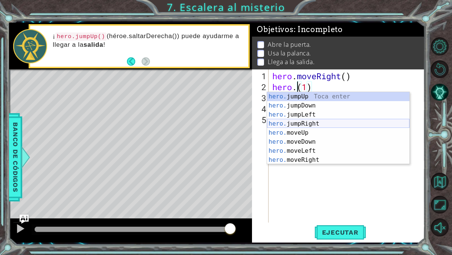
click at [319, 125] on div "hero. jumpUp Toca enter hero. jumpDown Toca enter hero. jumpLeft Toca enter her…" at bounding box center [338, 137] width 142 height 90
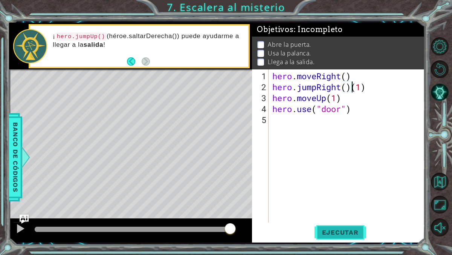
click at [336, 235] on button "Ejecutar" at bounding box center [341, 231] width 52 height 17
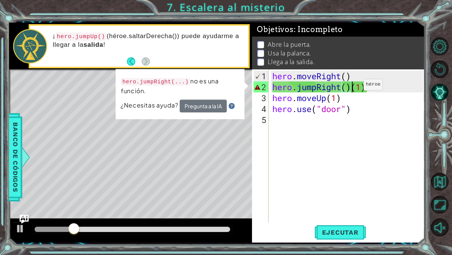
click at [352, 87] on div "hero . moveRight ( ) hero . jumpRight ( ) ( 1 ) hero . moveUp ( 1 ) hero . use …" at bounding box center [349, 157] width 156 height 175
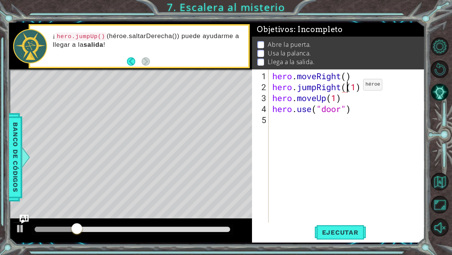
type textarea "hero.jumpRight(1)"
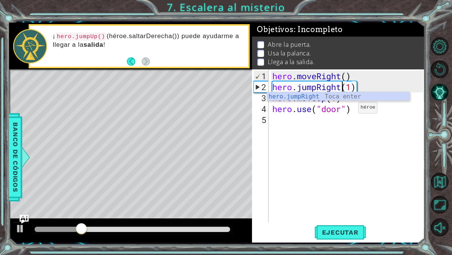
click at [351, 119] on div "hero . moveRight ( ) hero . jumpRight ( 1 ) hero . moveUp ( 1 ) hero . use ( "d…" at bounding box center [349, 157] width 156 height 175
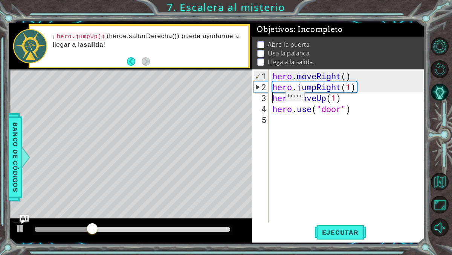
click at [274, 99] on div "hero . moveRight ( ) hero . jumpRight ( 1 ) hero . moveUp ( 1 ) hero . use ( "d…" at bounding box center [349, 157] width 156 height 175
type textarea "hero.moveUp(1)"
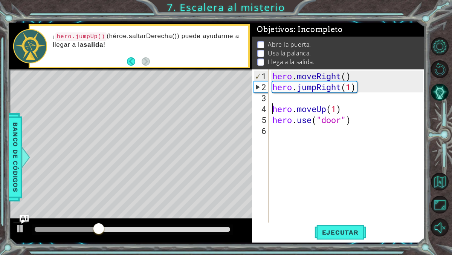
click at [274, 98] on div "hero . moveRight ( ) hero . jumpRight ( 1 ) hero . moveUp ( 1 ) hero . use ( "d…" at bounding box center [349, 157] width 156 height 175
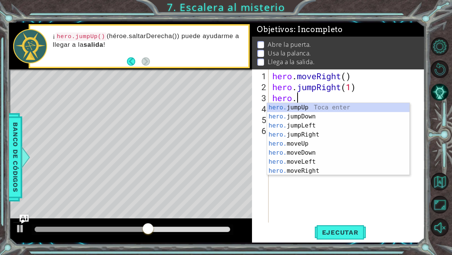
scroll to position [0, 1]
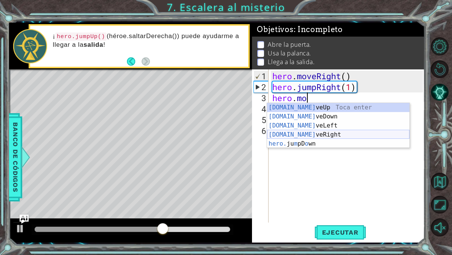
click at [323, 133] on div "[DOMAIN_NAME] veUp Toca enter [DOMAIN_NAME] veDown Toca enter [DOMAIN_NAME] veL…" at bounding box center [338, 134] width 142 height 63
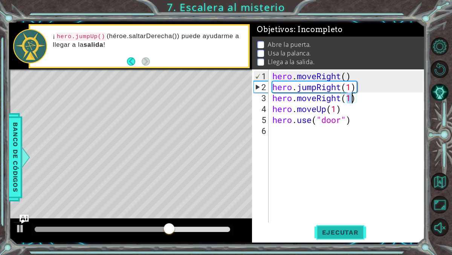
type textarea "hero.moveRight(1)"
click at [332, 233] on span "Ejecutar" at bounding box center [341, 232] width 52 height 8
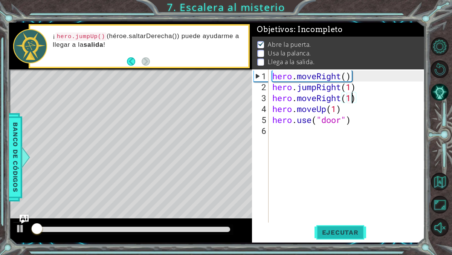
scroll to position [0, 0]
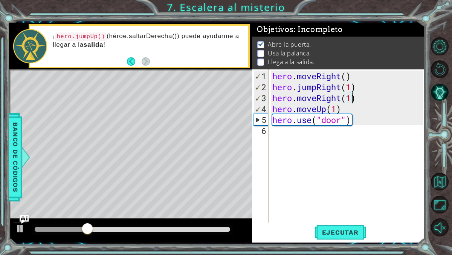
click at [289, 133] on div "hero . moveRight ( ) hero . jumpRight ( 1 ) hero . moveRight ( 1 ) hero . moveU…" at bounding box center [349, 157] width 156 height 175
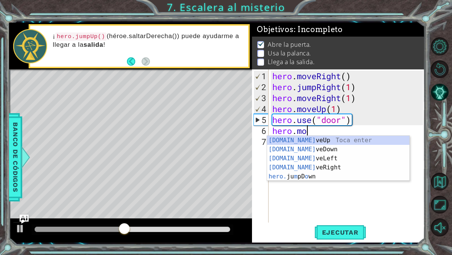
scroll to position [0, 1]
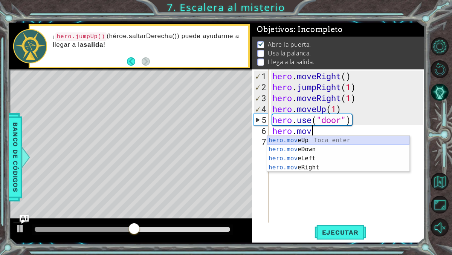
click at [303, 138] on div "hero.mov eUp Toca enter hero.mov eDown Toca enter hero.mov eLeft Toca enter her…" at bounding box center [338, 163] width 142 height 54
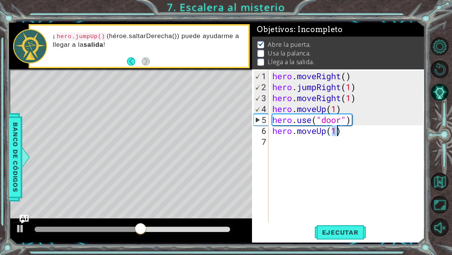
scroll to position [0, 3]
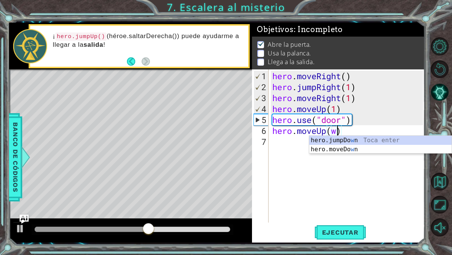
type textarea "hero.moveUp(2)"
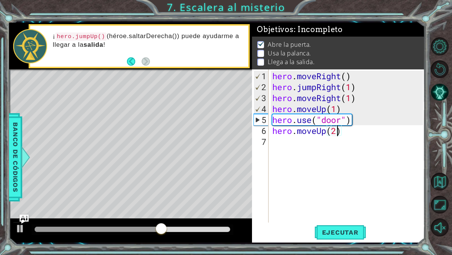
click at [297, 134] on div "hero . moveRight ( ) hero . jumpRight ( 1 ) hero . moveRight ( 1 ) hero . moveU…" at bounding box center [349, 157] width 156 height 175
click at [286, 142] on div "hero . moveRight ( ) hero . jumpRight ( 1 ) hero . moveRight ( 1 ) hero . moveU…" at bounding box center [349, 157] width 156 height 175
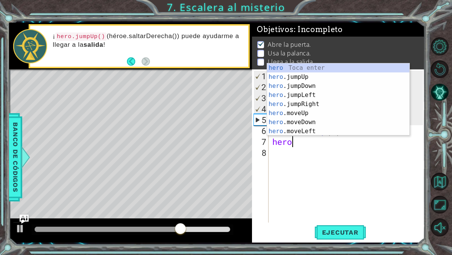
scroll to position [0, 0]
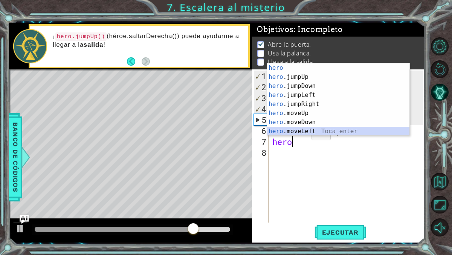
click at [303, 133] on div "hero Toca enter hero .jumpUp Toca enter hero .jumpDown Toca enter hero .jumpLef…" at bounding box center [338, 108] width 142 height 90
type textarea "hero.moveLeft(1)"
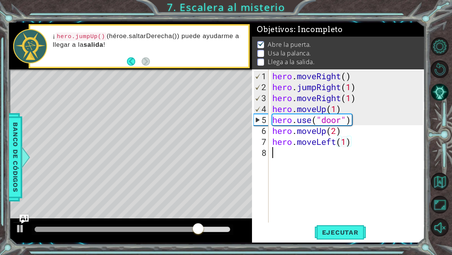
click at [293, 153] on div "hero . moveRight ( ) hero . jumpRight ( 1 ) hero . moveRight ( 1 ) hero . moveU…" at bounding box center [349, 157] width 156 height 175
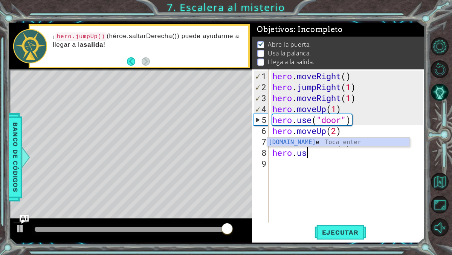
scroll to position [0, 1]
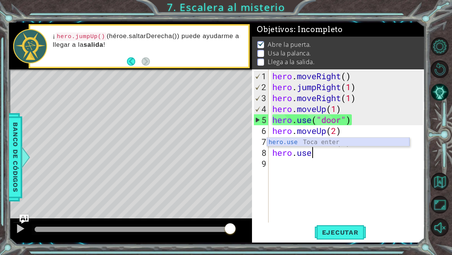
click at [307, 142] on div "hero.use Toca enter" at bounding box center [338, 151] width 142 height 27
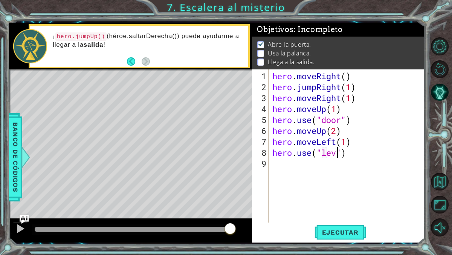
type textarea "hero.use("lever")"
click at [359, 158] on div "hero . moveRight ( ) hero . jumpRight ( 1 ) hero . moveRight ( 1 ) hero . moveU…" at bounding box center [349, 157] width 156 height 175
click at [340, 234] on span "Ejecutar" at bounding box center [341, 232] width 52 height 8
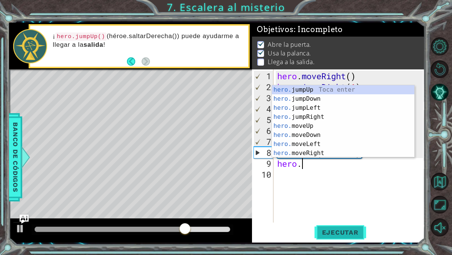
scroll to position [0, 1]
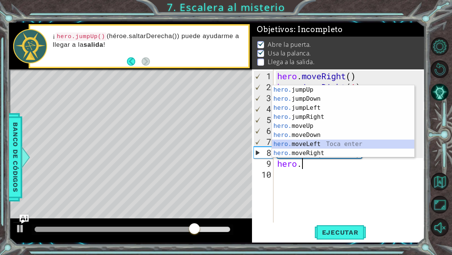
click at [335, 146] on div "hero. jumpUp Toca enter hero. jumpDown Toca enter hero. jumpLeft Toca enter her…" at bounding box center [343, 130] width 142 height 90
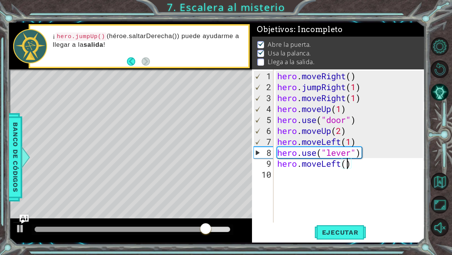
type textarea "hero.moveLeft(2)"
click at [298, 175] on div "hero . moveRight ( ) hero . jumpRight ( 1 ) hero . moveRight ( 1 ) hero . moveU…" at bounding box center [351, 157] width 151 height 175
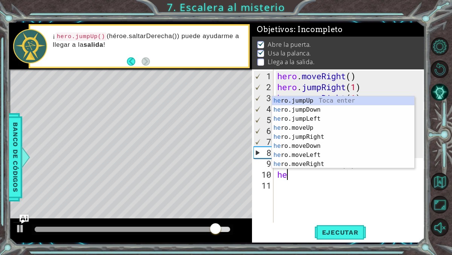
type textarea "her"
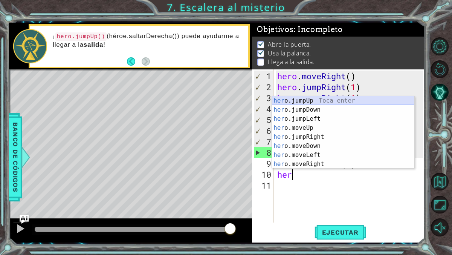
click at [314, 101] on div "her o.jumpUp Toca enter her o.jumpDown Toca enter her o.jumpLeft Toca enter her…" at bounding box center [343, 141] width 142 height 90
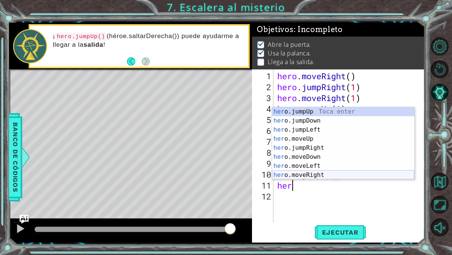
click at [314, 174] on div "her o.jumpUp Toca enter her o.jumpDown Toca enter her o.jumpLeft Toca enter her…" at bounding box center [343, 152] width 142 height 90
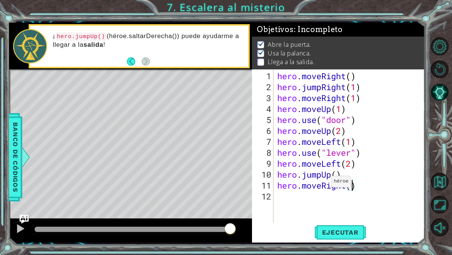
type textarea "hero.moveRight(2)"
click at [313, 197] on div "hero . moveRight ( ) hero . jumpRight ( 1 ) hero . moveRight ( 1 ) hero . moveU…" at bounding box center [351, 157] width 151 height 175
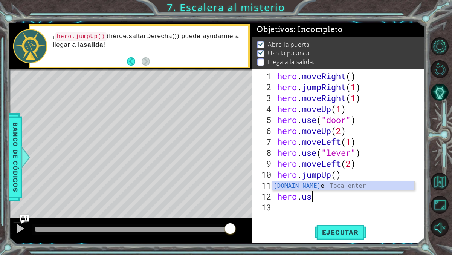
scroll to position [0, 1]
click at [312, 187] on div "hero.use Toca enter" at bounding box center [343, 194] width 142 height 27
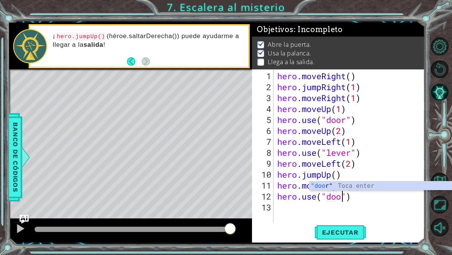
type textarea "hero.use("door")"
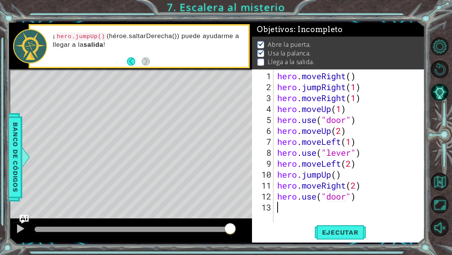
click at [376, 217] on div "hero . moveRight ( ) hero . jumpRight ( 1 ) hero . moveRight ( 1 ) hero . moveU…" at bounding box center [351, 157] width 151 height 175
click at [350, 234] on span "Ejecutar" at bounding box center [341, 232] width 52 height 8
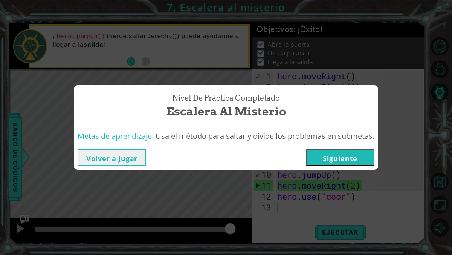
click at [344, 159] on button "Siguiente" at bounding box center [340, 157] width 69 height 17
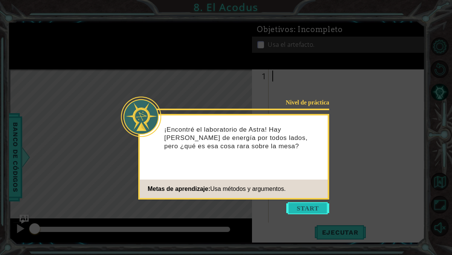
click at [315, 206] on button "Start" at bounding box center [307, 208] width 43 height 12
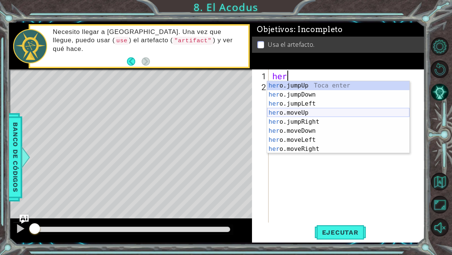
click at [317, 114] on div "her o.jumpUp Toca enter her o.jumpDown Toca enter her o.jumpLeft Toca enter her…" at bounding box center [338, 126] width 142 height 90
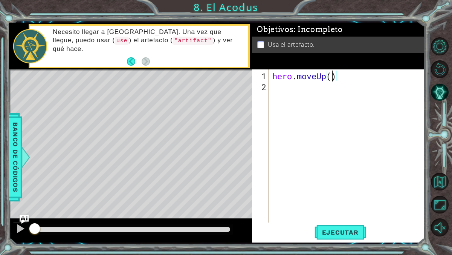
type textarea "hero.moveUp(2)"
click at [319, 102] on div "hero . moveUp ( 2 )" at bounding box center [349, 157] width 156 height 175
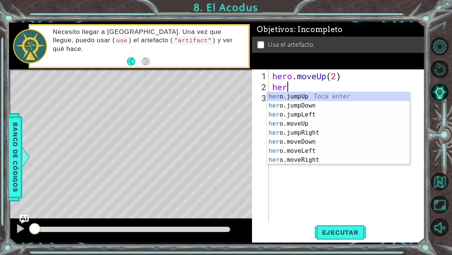
scroll to position [0, 0]
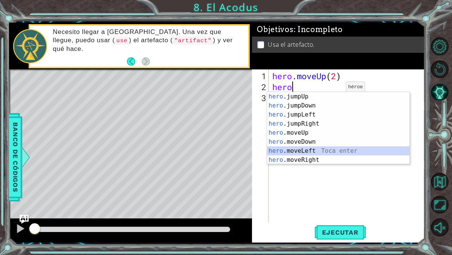
click at [321, 148] on div "hero .jumpUp Toca enter hero .jumpDown Toca enter hero .jumpLeft Toca enter her…" at bounding box center [338, 137] width 142 height 90
type textarea "hero.moveLeft(1)"
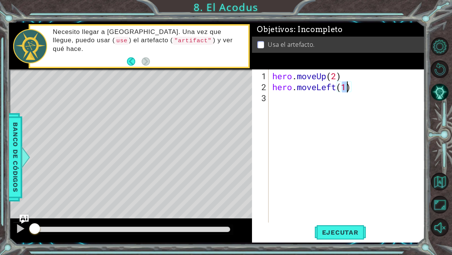
click at [302, 106] on div "hero . moveUp ( 2 ) hero . moveLeft ( 1 )" at bounding box center [349, 157] width 156 height 175
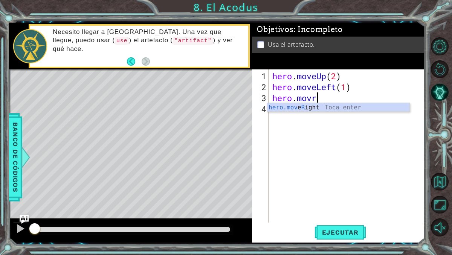
scroll to position [0, 2]
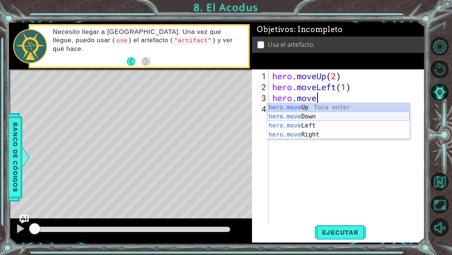
click at [305, 118] on div "hero.move Up Toca enter hero.move Down Toca enter hero.move Left Toca enter her…" at bounding box center [338, 130] width 142 height 54
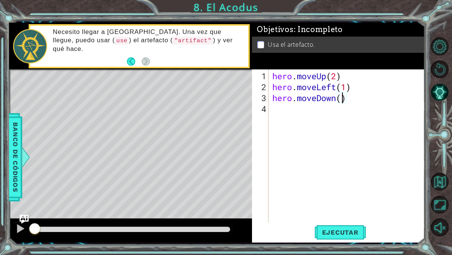
type textarea "hero.moveDown(2)"
click at [305, 115] on div "hero . moveUp ( 2 ) hero . moveLeft ( 1 ) hero . moveDown ( 2 )" at bounding box center [349, 157] width 156 height 175
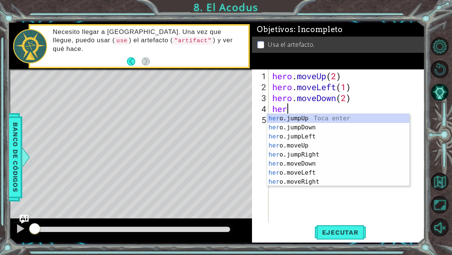
scroll to position [0, 0]
type textarea "hero"
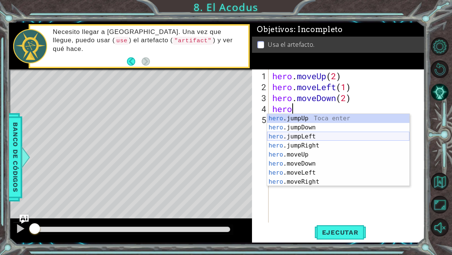
click at [320, 134] on div "hero .jumpUp Toca enter hero .jumpDown Toca enter hero .jumpLeft Toca enter her…" at bounding box center [338, 159] width 142 height 90
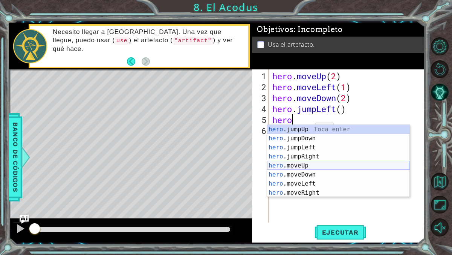
click at [297, 169] on div "hero .jumpUp Toca enter hero .jumpDown Toca enter hero .jumpLeft Toca enter her…" at bounding box center [338, 170] width 142 height 90
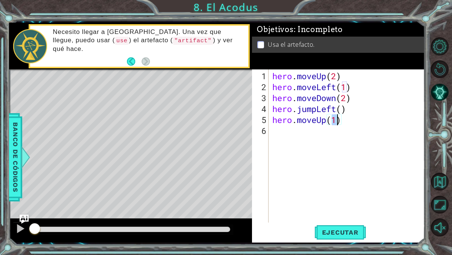
type textarea "hero.moveUp(2)"
click at [287, 131] on div "hero . moveUp ( 2 ) hero . moveLeft ( 1 ) hero . moveDown ( 2 ) hero . jumpLeft…" at bounding box center [349, 157] width 156 height 175
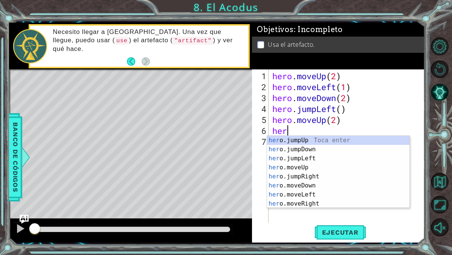
scroll to position [0, 0]
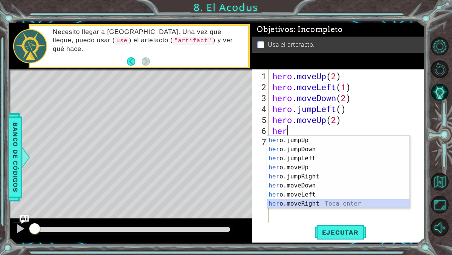
click at [301, 204] on div "her o.jumpUp Toca enter her o.jumpDown Toca enter her o.jumpLeft Toca enter her…" at bounding box center [338, 181] width 142 height 90
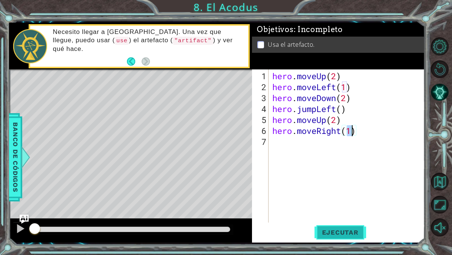
type textarea "hero.moveRight(1)"
click at [345, 237] on button "Ejecutar" at bounding box center [341, 231] width 52 height 17
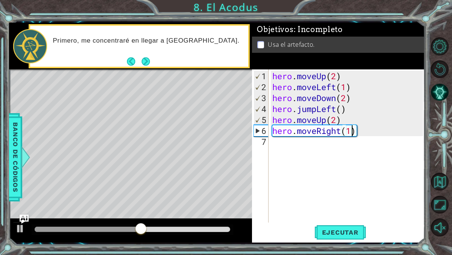
click at [303, 158] on div "hero . moveUp ( 2 ) hero . moveLeft ( 1 ) hero . moveDown ( 2 ) hero . jumpLeft…" at bounding box center [349, 157] width 156 height 175
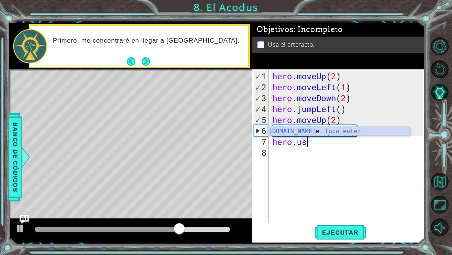
scroll to position [0, 1]
click at [313, 130] on div "hero.use Toca enter" at bounding box center [338, 140] width 142 height 27
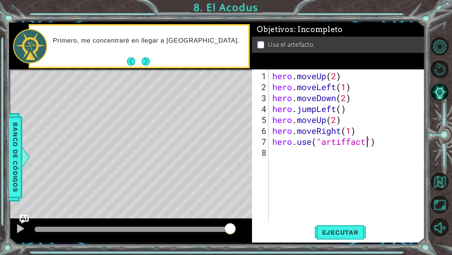
scroll to position [0, 4]
click at [351, 238] on button "Ejecutar" at bounding box center [341, 231] width 52 height 17
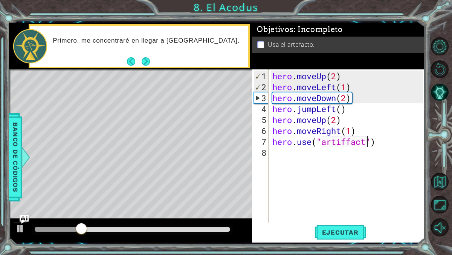
click at [349, 146] on div "hero . moveUp ( 2 ) hero . moveLeft ( 1 ) hero . moveDown ( 2 ) hero . jumpLeft…" at bounding box center [349, 157] width 156 height 175
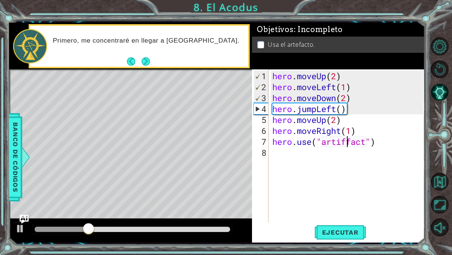
type textarea "hero.use("artifact")"
click at [340, 232] on span "Ejecutar" at bounding box center [341, 232] width 52 height 8
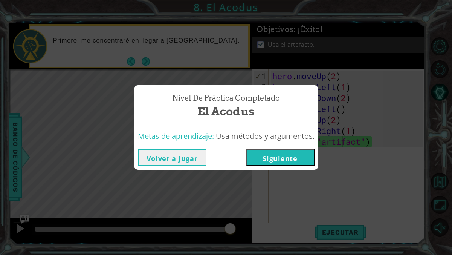
click at [288, 157] on button "Siguiente" at bounding box center [280, 157] width 69 height 17
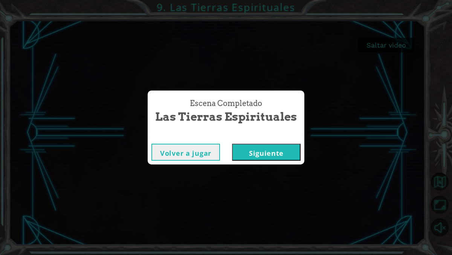
click at [289, 150] on button "Siguiente" at bounding box center [266, 152] width 69 height 17
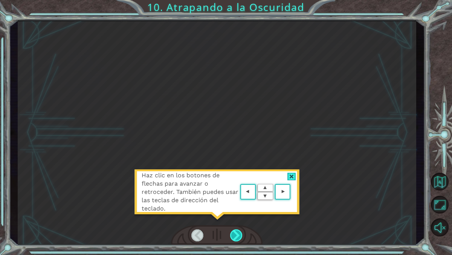
click at [231, 237] on div at bounding box center [236, 235] width 12 height 12
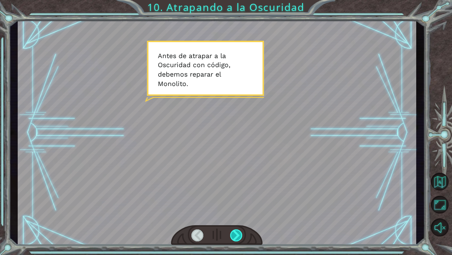
click at [231, 237] on div at bounding box center [236, 235] width 12 height 12
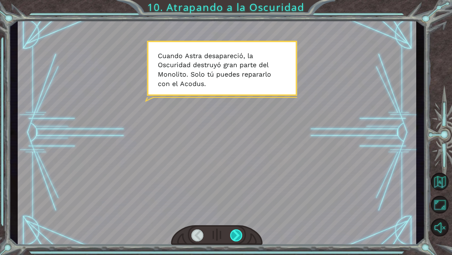
click at [232, 237] on div at bounding box center [236, 235] width 12 height 12
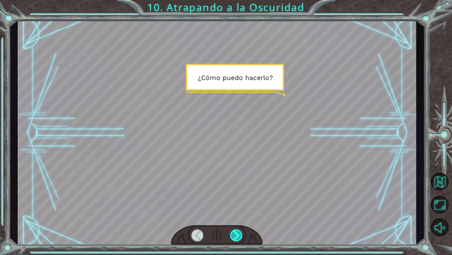
click at [232, 237] on div at bounding box center [236, 235] width 12 height 12
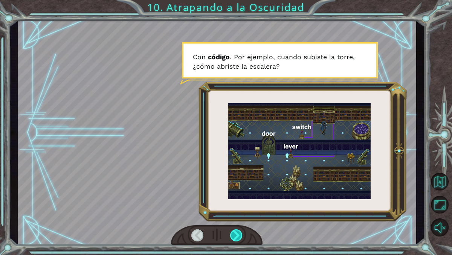
click at [232, 236] on div at bounding box center [236, 235] width 12 height 12
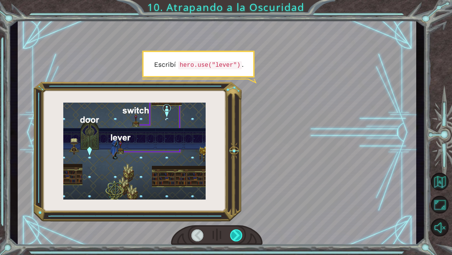
click at [232, 234] on div at bounding box center [236, 235] width 12 height 12
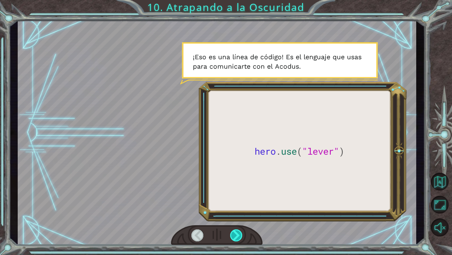
click at [235, 232] on div at bounding box center [236, 235] width 12 height 12
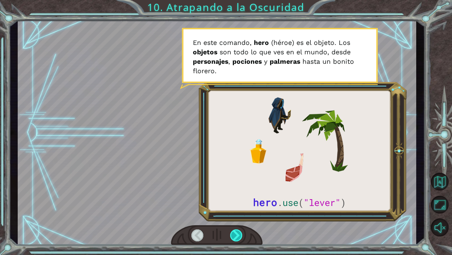
click at [236, 232] on div at bounding box center [236, 235] width 12 height 12
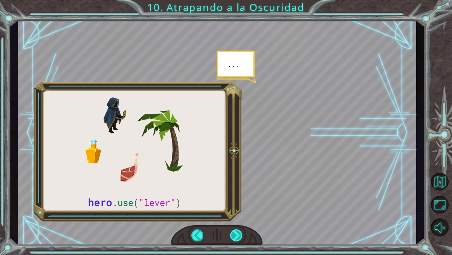
click at [236, 233] on div at bounding box center [236, 235] width 12 height 12
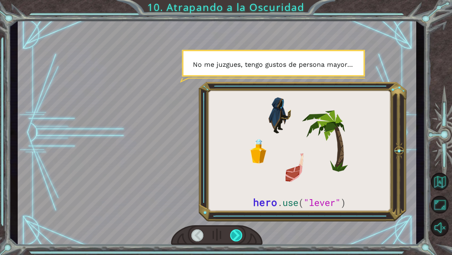
click at [237, 235] on div at bounding box center [236, 235] width 12 height 12
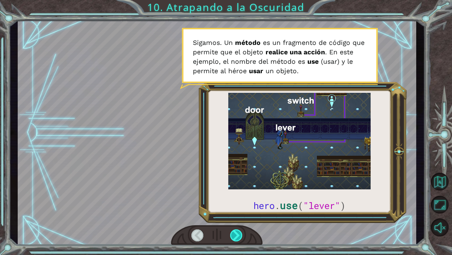
click at [238, 235] on div at bounding box center [236, 235] width 12 height 12
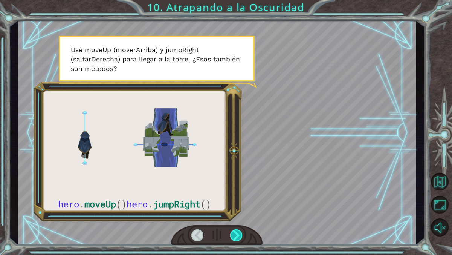
click at [234, 238] on div at bounding box center [236, 235] width 12 height 12
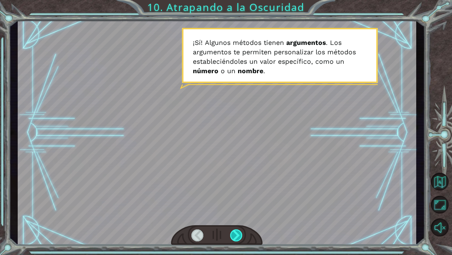
click at [234, 234] on div at bounding box center [236, 235] width 12 height 12
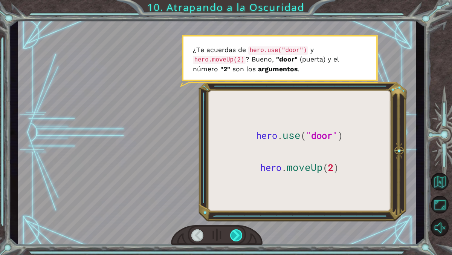
click at [234, 234] on div at bounding box center [236, 235] width 12 height 12
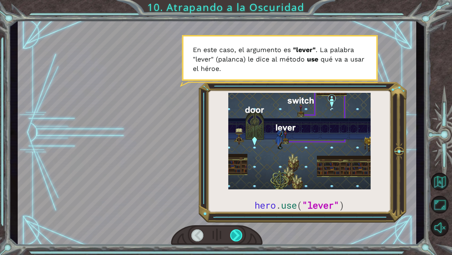
click at [234, 234] on div at bounding box center [236, 235] width 12 height 12
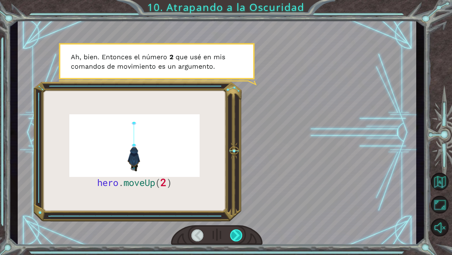
click at [234, 234] on div at bounding box center [236, 235] width 12 height 12
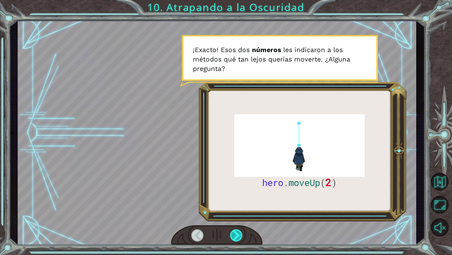
click at [237, 232] on div at bounding box center [236, 235] width 12 height 12
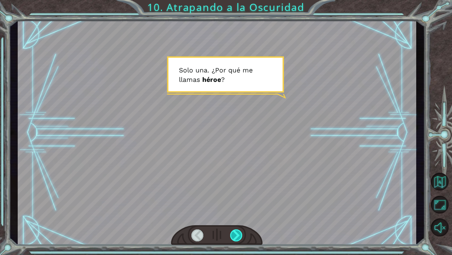
click at [237, 232] on div at bounding box center [236, 235] width 12 height 12
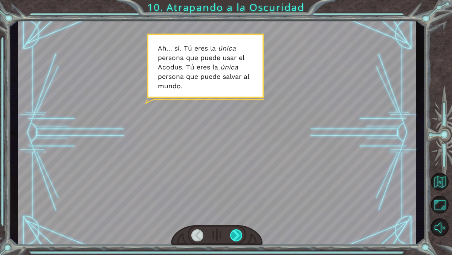
click at [237, 232] on div at bounding box center [236, 235] width 12 height 12
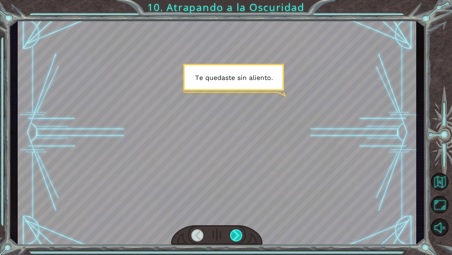
click at [237, 232] on div at bounding box center [236, 235] width 12 height 12
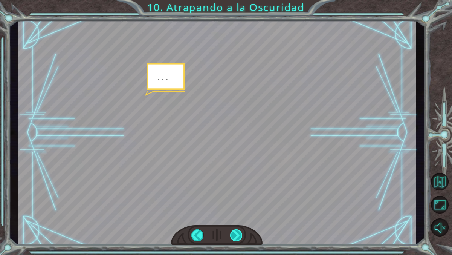
click at [237, 232] on div at bounding box center [236, 235] width 12 height 12
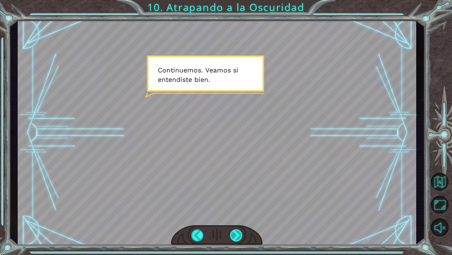
click at [236, 229] on div at bounding box center [236, 235] width 12 height 12
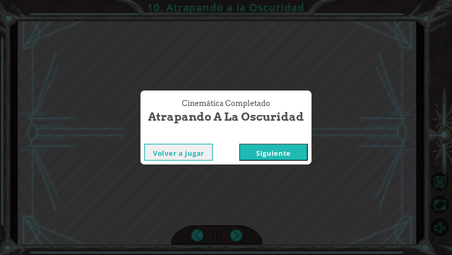
click at [260, 152] on button "Siguiente" at bounding box center [273, 152] width 69 height 17
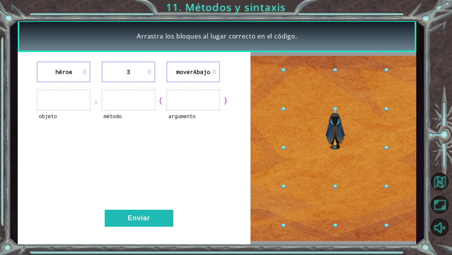
click at [73, 106] on ul at bounding box center [63, 100] width 53 height 21
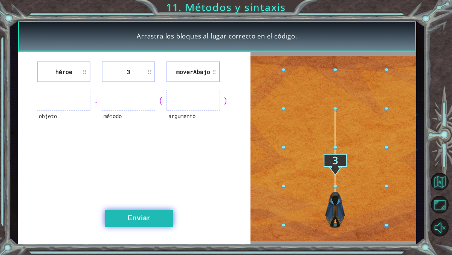
click at [161, 217] on button "Enviar" at bounding box center [139, 217] width 69 height 17
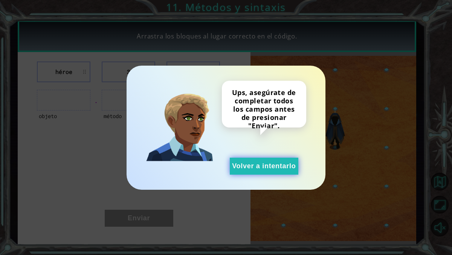
click at [256, 163] on button "Volver a intentarlo" at bounding box center [264, 165] width 69 height 17
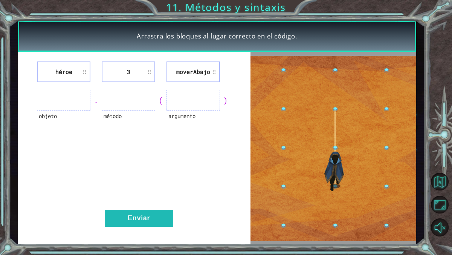
click at [82, 75] on li "héroe" at bounding box center [63, 71] width 53 height 21
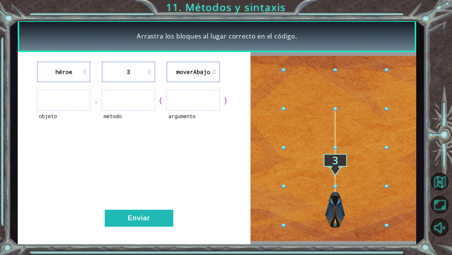
click at [76, 105] on ul at bounding box center [63, 100] width 53 height 21
click at [84, 67] on li "héroe" at bounding box center [63, 71] width 53 height 21
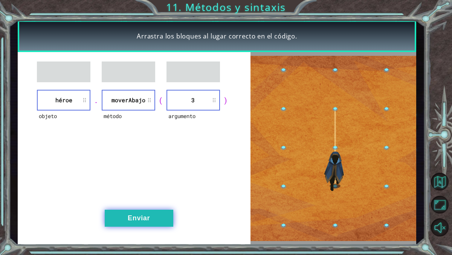
click at [159, 212] on button "Enviar" at bounding box center [139, 217] width 69 height 17
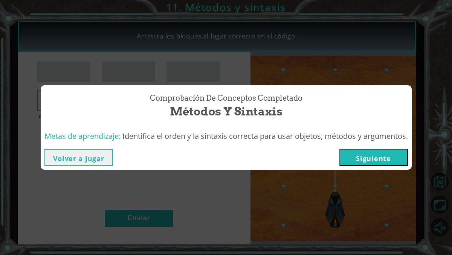
click at [361, 157] on button "Siguiente" at bounding box center [373, 157] width 69 height 17
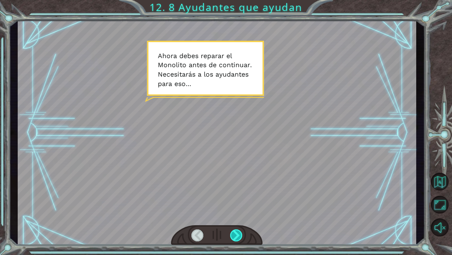
click at [240, 234] on div at bounding box center [236, 235] width 12 height 12
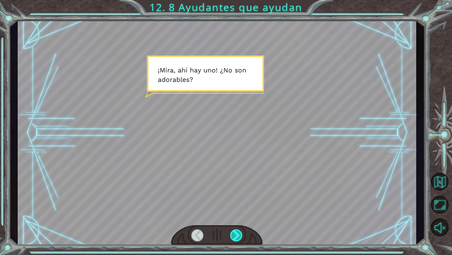
click at [239, 234] on div at bounding box center [236, 235] width 12 height 12
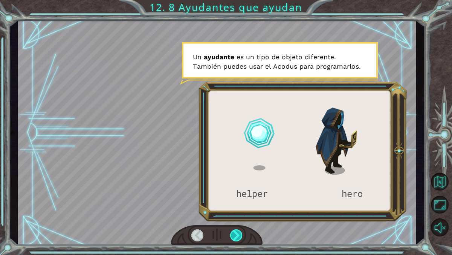
click at [239, 234] on div at bounding box center [236, 235] width 12 height 12
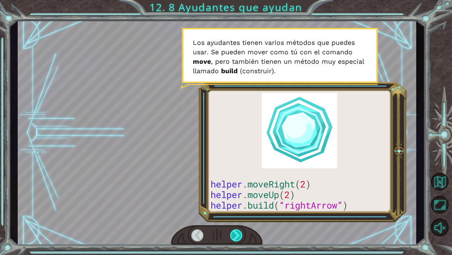
click at [240, 232] on div at bounding box center [236, 235] width 12 height 12
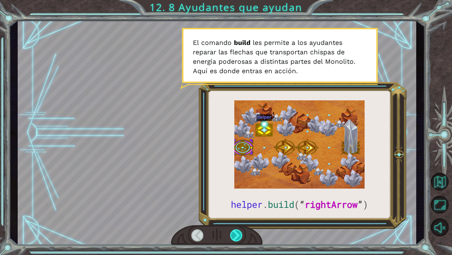
click at [239, 230] on div at bounding box center [236, 235] width 12 height 12
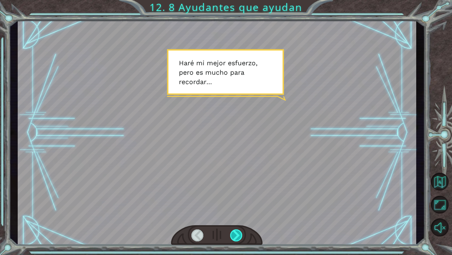
click at [241, 231] on div at bounding box center [236, 235] width 12 height 12
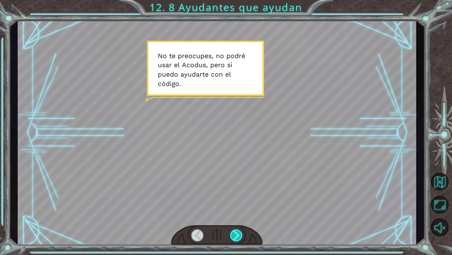
click at [242, 232] on div at bounding box center [236, 235] width 12 height 12
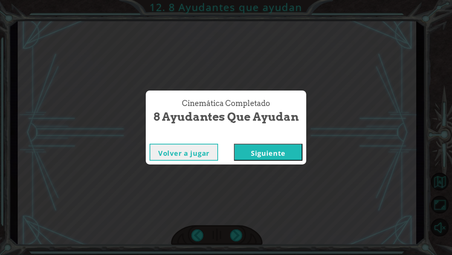
click at [261, 156] on button "Siguiente" at bounding box center [268, 152] width 69 height 17
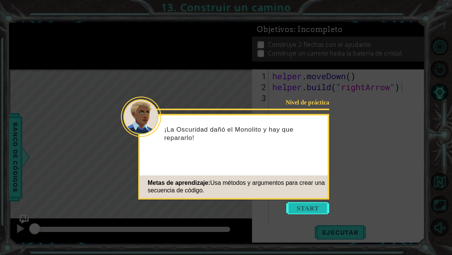
click at [302, 207] on button "Start" at bounding box center [307, 208] width 43 height 12
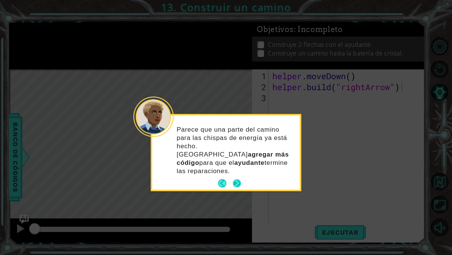
click at [237, 179] on button "Next" at bounding box center [237, 183] width 8 height 8
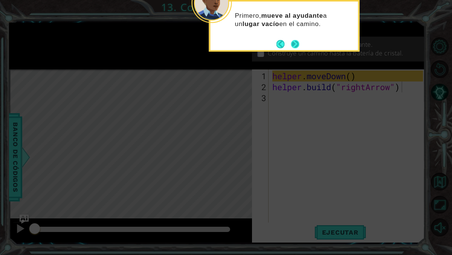
click at [295, 48] on button "Next" at bounding box center [295, 44] width 8 height 8
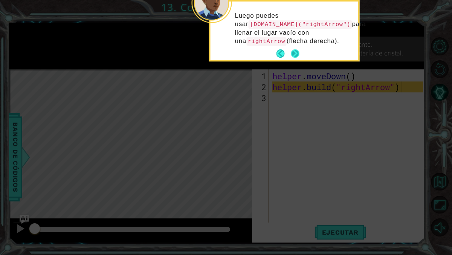
click at [293, 51] on button "Next" at bounding box center [295, 53] width 8 height 8
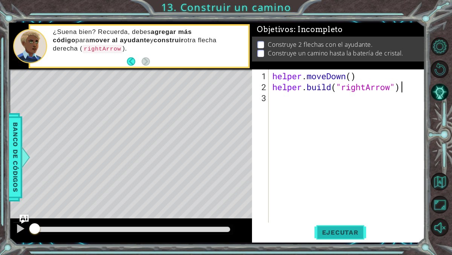
click at [336, 231] on span "Ejecutar" at bounding box center [341, 232] width 52 height 8
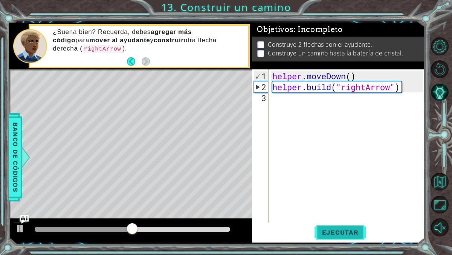
click at [345, 228] on span "Ejecutar" at bounding box center [341, 232] width 52 height 8
click at [281, 98] on div "helper . moveDown ( ) helper . build ( "rightArrow" )" at bounding box center [349, 157] width 156 height 175
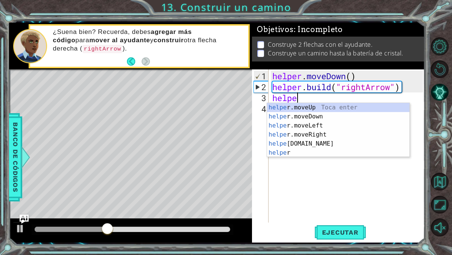
scroll to position [0, 1]
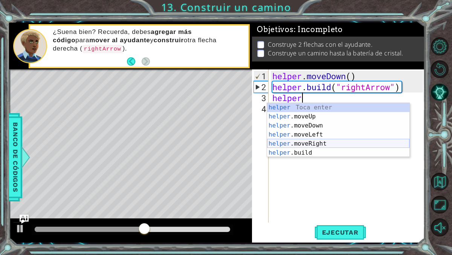
click at [324, 144] on div "helper Toca enter helper .moveUp Toca enter helper .moveDown Toca enter helper …" at bounding box center [338, 139] width 142 height 72
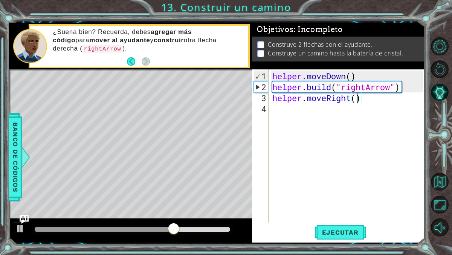
scroll to position [0, 4]
type textarea "helper.moveRight(3)"
click at [341, 229] on span "Ejecutar" at bounding box center [341, 232] width 52 height 8
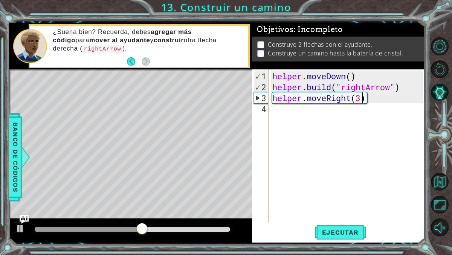
click at [306, 130] on div "helper . moveDown ( ) helper . build ( "rightArrow" ) helper . moveRight ( 3 )" at bounding box center [349, 157] width 156 height 175
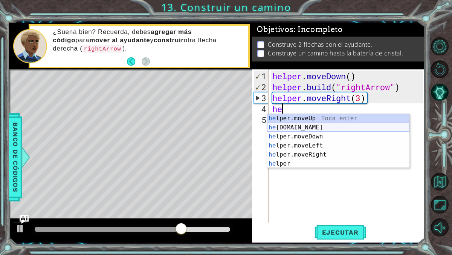
click at [307, 125] on div "he lper.moveUp Toca enter he [DOMAIN_NAME] Toca enter he lper.moveDown Toca ent…" at bounding box center [338, 150] width 142 height 72
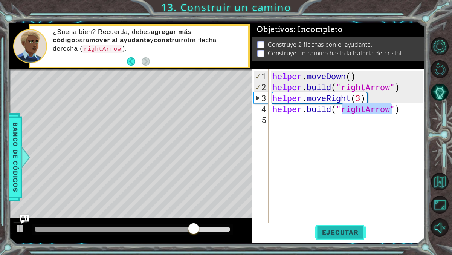
type textarea "[DOMAIN_NAME]("rightArrow")"
click at [352, 231] on span "Ejecutar" at bounding box center [341, 232] width 52 height 8
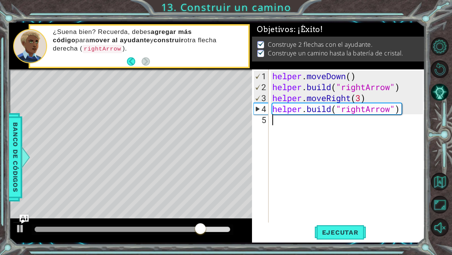
click at [324, 130] on div "helper . moveDown ( ) helper . build ( "rightArrow" ) helper . moveRight ( 3 ) …" at bounding box center [349, 157] width 156 height 175
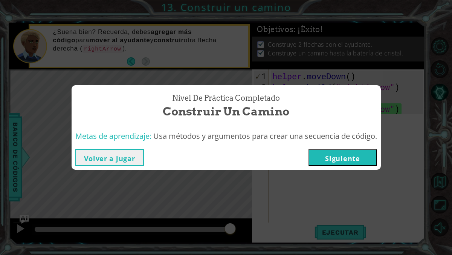
click at [324, 159] on button "Siguiente" at bounding box center [343, 157] width 69 height 17
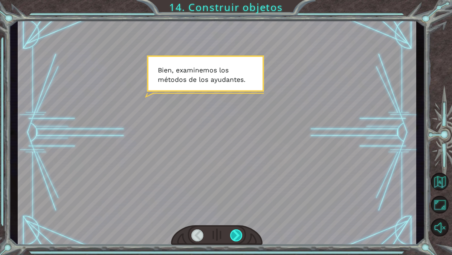
click at [241, 235] on div at bounding box center [236, 235] width 12 height 12
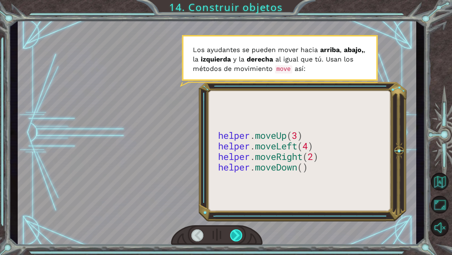
click at [237, 239] on div at bounding box center [236, 235] width 12 height 12
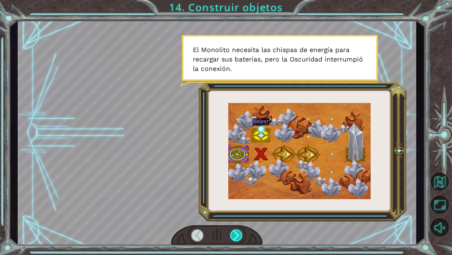
click at [234, 236] on div at bounding box center [236, 235] width 12 height 12
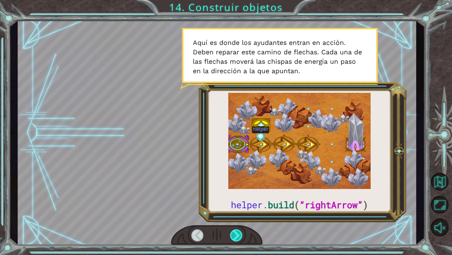
click at [236, 238] on div at bounding box center [236, 235] width 12 height 12
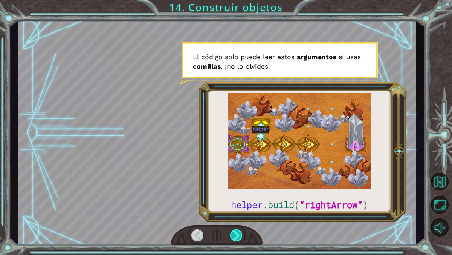
click at [236, 238] on div at bounding box center [236, 235] width 12 height 12
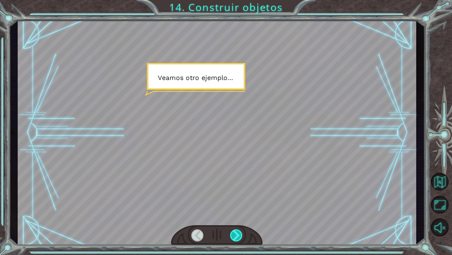
click at [236, 235] on div at bounding box center [236, 235] width 12 height 12
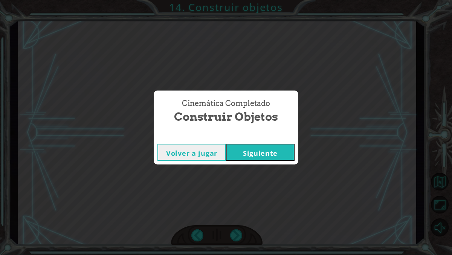
click at [248, 160] on button "Siguiente" at bounding box center [260, 152] width 69 height 17
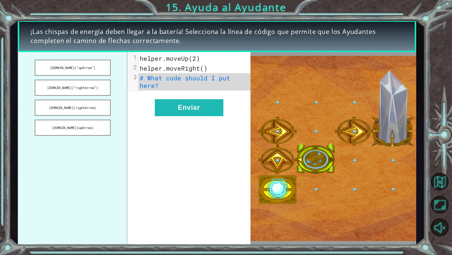
click at [188, 79] on span "# What code should I put here?" at bounding box center [187, 81] width 94 height 15
click at [104, 86] on button "[DOMAIN_NAME](“rightArrow”)" at bounding box center [73, 87] width 76 height 16
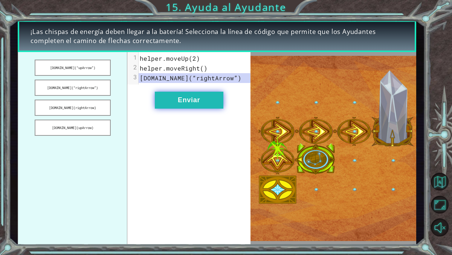
click at [182, 102] on button "Enviar" at bounding box center [189, 100] width 69 height 17
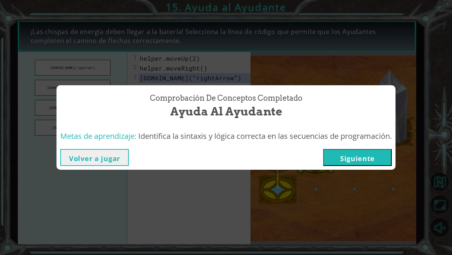
click at [370, 157] on button "Siguiente" at bounding box center [357, 157] width 69 height 17
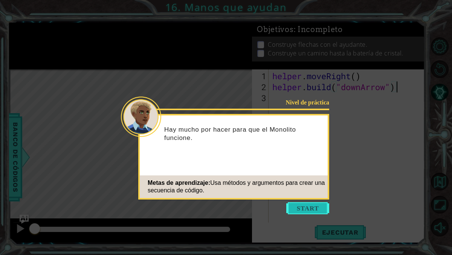
click at [307, 209] on button "Start" at bounding box center [307, 208] width 43 height 12
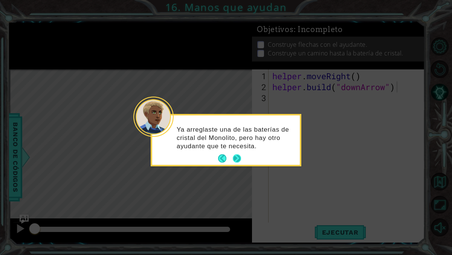
click at [236, 156] on button "Next" at bounding box center [237, 158] width 8 height 8
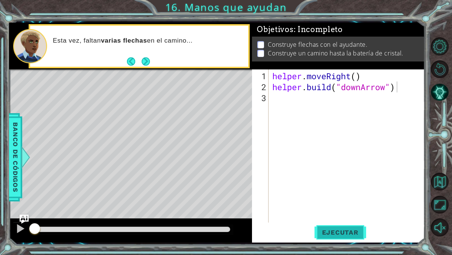
click at [331, 234] on span "Ejecutar" at bounding box center [341, 232] width 52 height 8
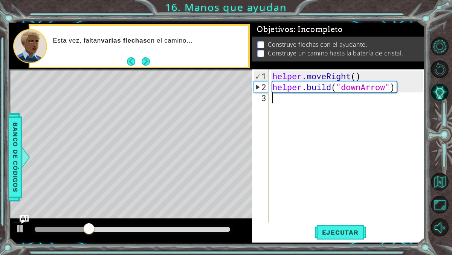
click at [302, 102] on div "helper . moveRight ( ) helper . build ( "downArrow" )" at bounding box center [349, 157] width 156 height 175
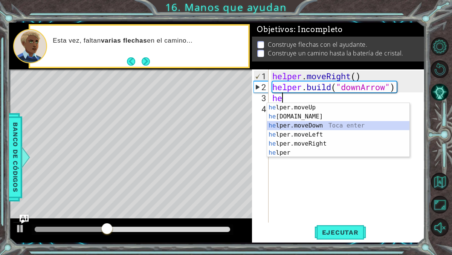
click at [311, 126] on div "he lper.moveUp Toca enter he [DOMAIN_NAME] Toca enter he lper.moveDown Toca ent…" at bounding box center [338, 139] width 142 height 72
type textarea "helper.moveDown(1)"
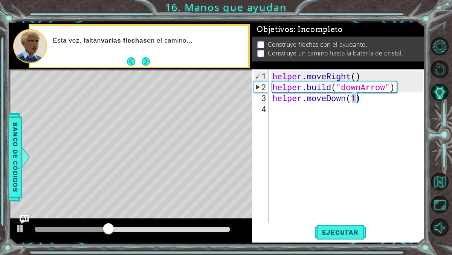
click at [309, 118] on div "helper . moveRight ( ) helper . build ( "downArrow" ) helper . moveDown ( 1 )" at bounding box center [349, 157] width 156 height 175
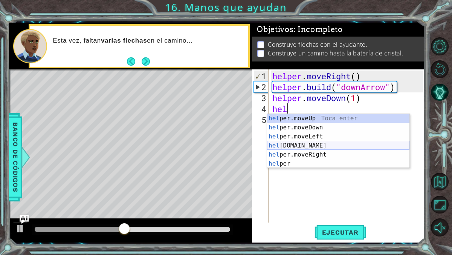
click at [315, 145] on div "hel per.moveUp Toca enter hel per.moveDown Toca enter hel per.moveLeft Toca ent…" at bounding box center [338, 150] width 142 height 72
type textarea "[DOMAIN_NAME]("rightArrow")"
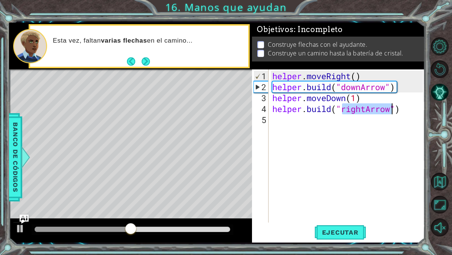
click at [315, 131] on div "helper . moveRight ( ) helper . build ( "downArrow" ) helper . moveDown ( 1 ) h…" at bounding box center [349, 157] width 156 height 175
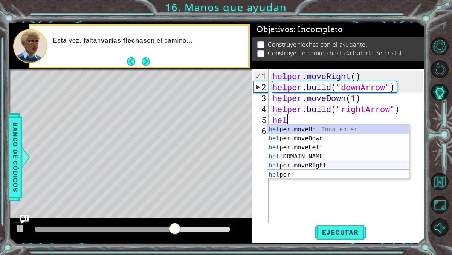
click at [300, 167] on div "hel per.moveUp Toca enter hel per.moveDown Toca enter hel per.moveLeft Toca ent…" at bounding box center [338, 161] width 142 height 72
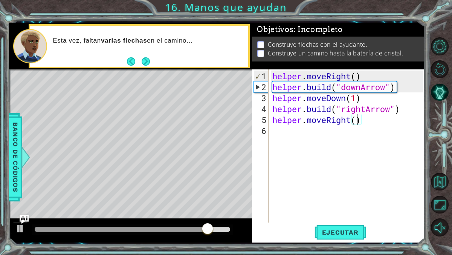
type textarea "helper.moveRight(2)"
click at [345, 133] on div "helper . moveRight ( ) helper . build ( "downArrow" ) helper . moveDown ( 1 ) h…" at bounding box center [349, 157] width 156 height 175
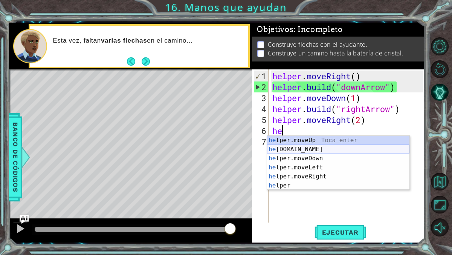
click at [335, 149] on div "he lper.moveUp Toca enter he [DOMAIN_NAME] Toca enter he lper.moveDown Toca ent…" at bounding box center [338, 172] width 142 height 72
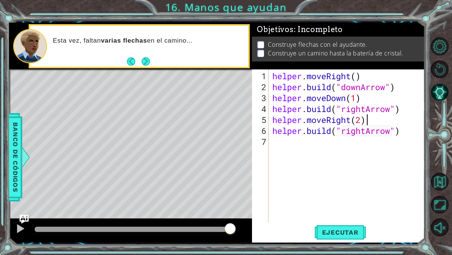
click at [365, 120] on div "helper . moveRight ( ) helper . build ( "downArrow" ) helper . moveDown ( 1 ) h…" at bounding box center [349, 157] width 156 height 175
click at [364, 120] on div "helper . moveRight ( ) helper . build ( "downArrow" ) helper . moveDown ( 1 ) h…" at bounding box center [349, 157] width 156 height 175
type textarea "helper.moveRight(1)"
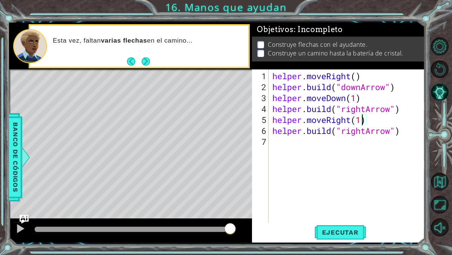
click at [319, 148] on div "helper . moveRight ( ) helper . build ( "downArrow" ) helper . moveDown ( 1 ) h…" at bounding box center [349, 157] width 156 height 175
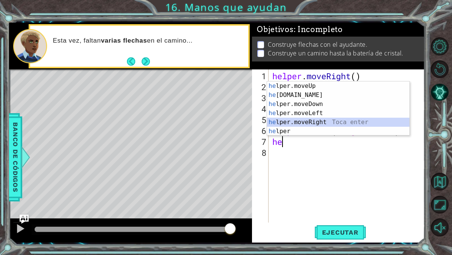
click at [329, 122] on div "he lper.moveUp Toca enter he [DOMAIN_NAME] Toca enter he lper.moveDown Toca ent…" at bounding box center [338, 117] width 142 height 72
type textarea "helper.moveRight(1)"
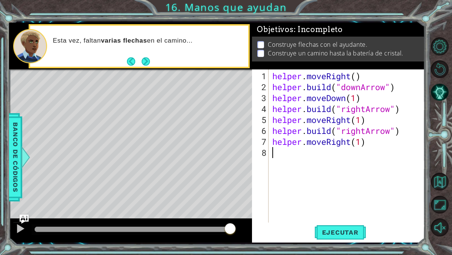
click at [305, 161] on div "helper . moveRight ( ) helper . build ( "downArrow" ) helper . moveDown ( 1 ) h…" at bounding box center [349, 157] width 156 height 175
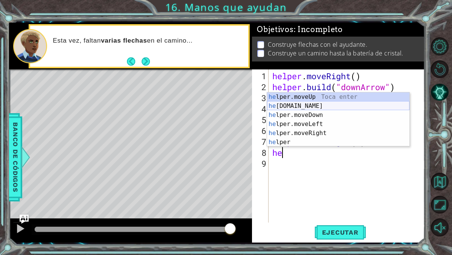
click at [314, 107] on div "he lper.moveUp Toca enter he [DOMAIN_NAME] Toca enter he lper.moveDown Toca ent…" at bounding box center [338, 128] width 142 height 72
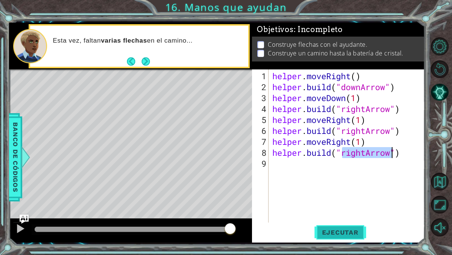
type textarea "[DOMAIN_NAME]("rightArrow")"
click at [330, 231] on span "Ejecutar" at bounding box center [341, 232] width 52 height 8
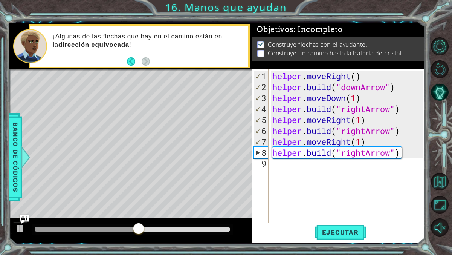
click at [303, 168] on div "helper . moveRight ( ) helper . build ( "downArrow" ) helper . moveDown ( 1 ) h…" at bounding box center [349, 157] width 156 height 175
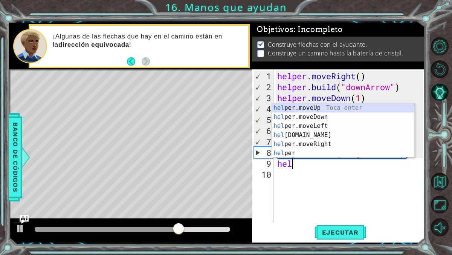
click at [328, 108] on div "hel per.moveUp Toca enter hel per.moveDown Toca enter hel per.moveLeft Toca ent…" at bounding box center [343, 139] width 142 height 72
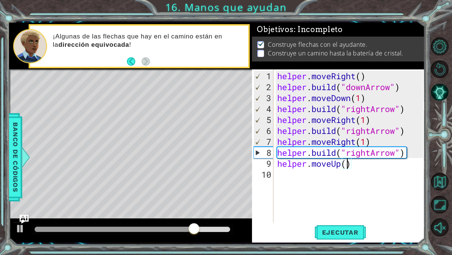
scroll to position [0, 3]
click at [347, 231] on span "Ejecutar" at bounding box center [341, 232] width 52 height 8
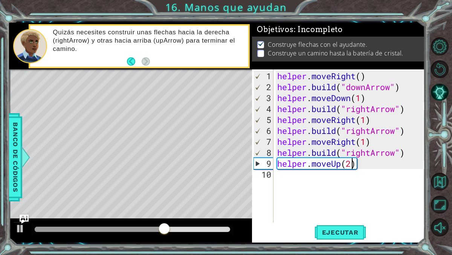
click at [370, 153] on div "helper . moveRight ( ) helper . build ( "downArrow" ) helper . moveDown ( 1 ) h…" at bounding box center [351, 157] width 151 height 175
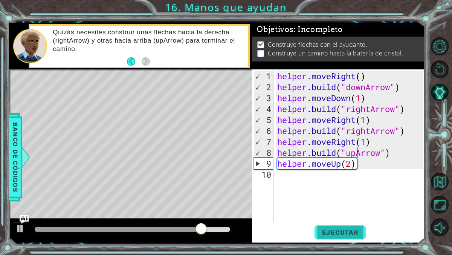
type textarea "[DOMAIN_NAME]("upArrow")"
click at [353, 225] on button "Ejecutar" at bounding box center [341, 231] width 52 height 17
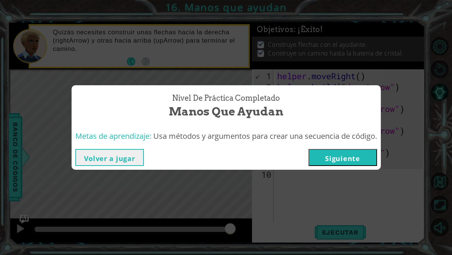
click at [353, 162] on button "Siguiente" at bounding box center [343, 157] width 69 height 17
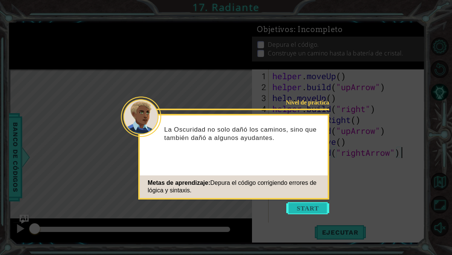
click at [314, 206] on button "Start" at bounding box center [307, 208] width 43 height 12
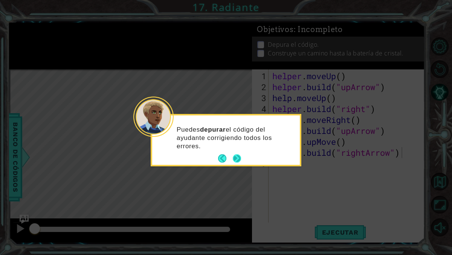
click at [240, 160] on button "Next" at bounding box center [237, 158] width 8 height 8
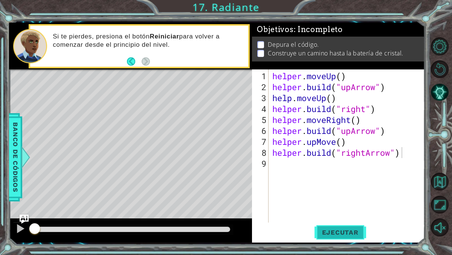
click at [333, 231] on span "Ejecutar" at bounding box center [341, 232] width 52 height 8
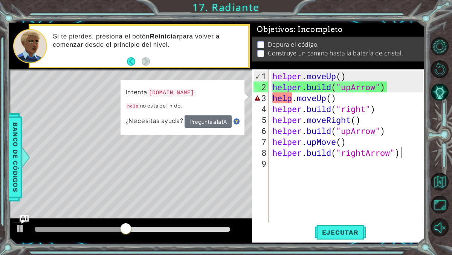
click at [293, 99] on div "helper . moveUp ( ) helper . build ( "upArrow" ) help . moveUp ( ) helper . bui…" at bounding box center [349, 157] width 156 height 175
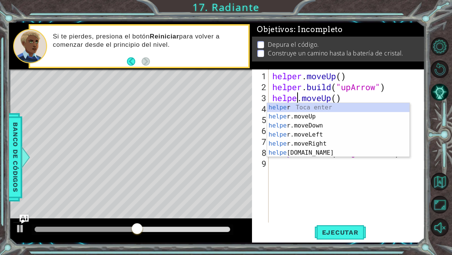
scroll to position [0, 1]
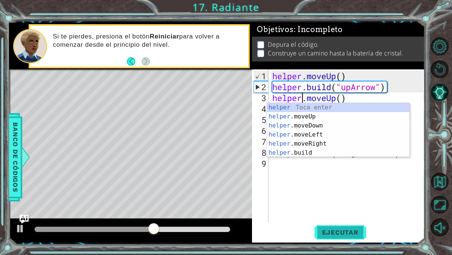
click at [321, 226] on button "Ejecutar" at bounding box center [341, 231] width 52 height 17
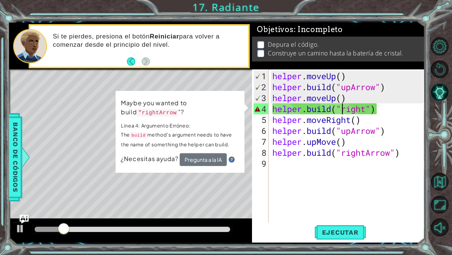
click at [344, 109] on div "helper . moveUp ( ) helper . build ( "upArrow" ) helper . moveUp ( ) helper . b…" at bounding box center [349, 157] width 156 height 175
click at [367, 112] on div "helper . moveUp ( ) helper . build ( "upArrow" ) helper . moveUp ( ) helper . b…" at bounding box center [349, 157] width 156 height 175
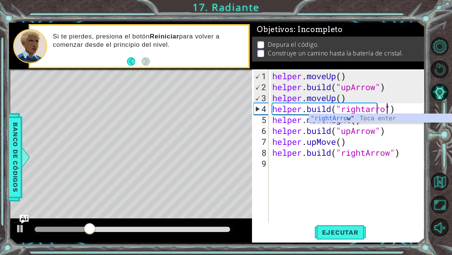
scroll to position [0, 5]
click at [342, 231] on span "Ejecutar" at bounding box center [341, 232] width 52 height 8
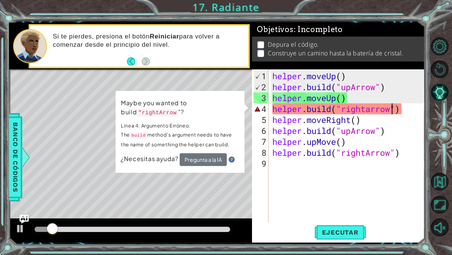
click at [372, 117] on div "helper . moveUp ( ) helper . build ( "upArrow" ) helper . moveUp ( ) helper . b…" at bounding box center [349, 157] width 156 height 175
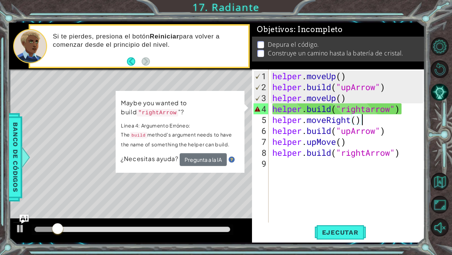
click at [372, 116] on div "helper . moveUp ( ) helper . build ( "upArrow" ) helper . moveUp ( ) helper . b…" at bounding box center [349, 157] width 156 height 175
click at [372, 109] on div "helper . moveUp ( ) helper . build ( "upArrow" ) helper . moveUp ( ) helper . b…" at bounding box center [349, 157] width 156 height 175
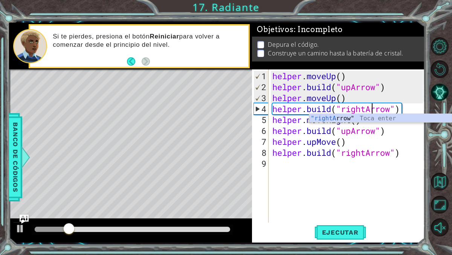
scroll to position [0, 4]
click at [343, 234] on span "Ejecutar" at bounding box center [341, 232] width 52 height 8
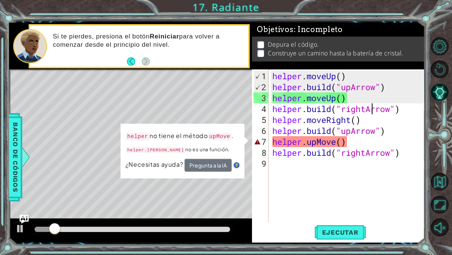
click at [317, 143] on div "helper . moveUp ( ) helper . build ( "upArrow" ) helper . moveUp ( ) helper . b…" at bounding box center [349, 157] width 156 height 175
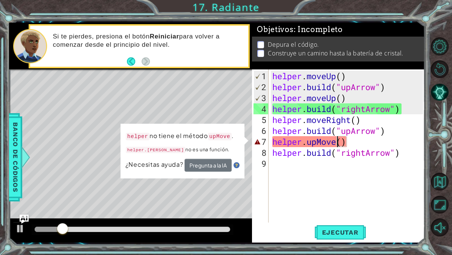
click at [336, 144] on div "helper . moveUp ( ) helper . build ( "upArrow" ) helper . moveUp ( ) helper . b…" at bounding box center [349, 157] width 156 height 175
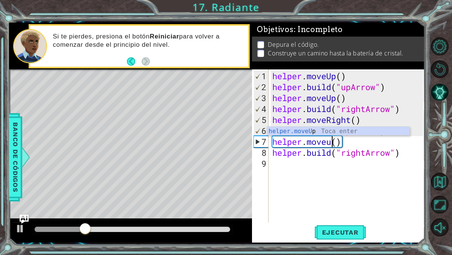
scroll to position [0, 3]
click at [332, 229] on span "Ejecutar" at bounding box center [341, 232] width 52 height 8
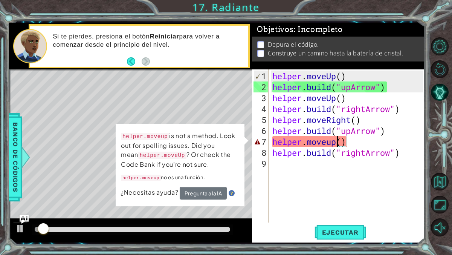
click at [348, 143] on div "helper . moveUp ( ) helper . build ( "upArrow" ) helper . moveUp ( ) helper . b…" at bounding box center [349, 157] width 156 height 175
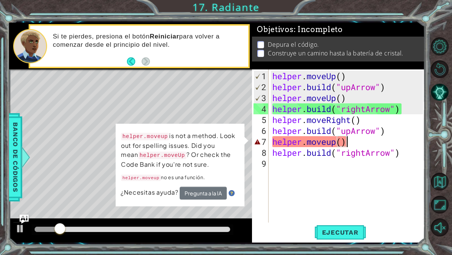
click at [330, 142] on div "helper . moveUp ( ) helper . build ( "upArrow" ) helper . moveUp ( ) helper . b…" at bounding box center [349, 157] width 156 height 175
click at [332, 142] on div "helper . moveUp ( ) helper . build ( "upArrow" ) helper . moveUp ( ) helper . b…" at bounding box center [349, 157] width 156 height 175
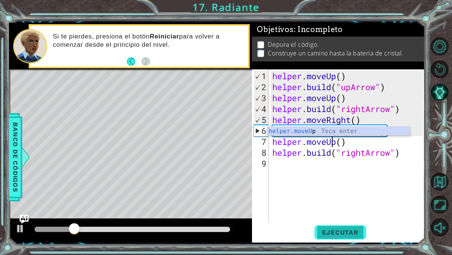
type textarea "helper.moveUp()"
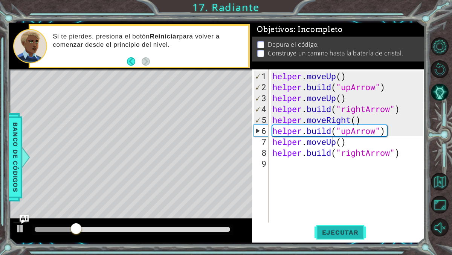
click at [334, 227] on button "Ejecutar" at bounding box center [341, 231] width 52 height 17
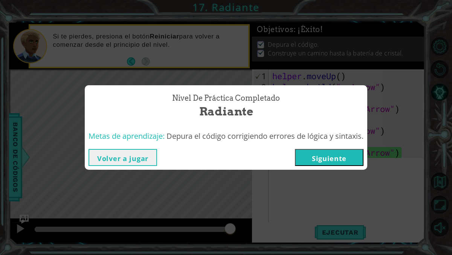
click at [325, 162] on button "Siguiente" at bounding box center [329, 157] width 69 height 17
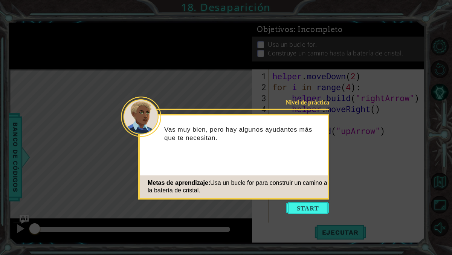
click at [267, 63] on icon at bounding box center [226, 127] width 452 height 255
